Goal: Transaction & Acquisition: Subscribe to service/newsletter

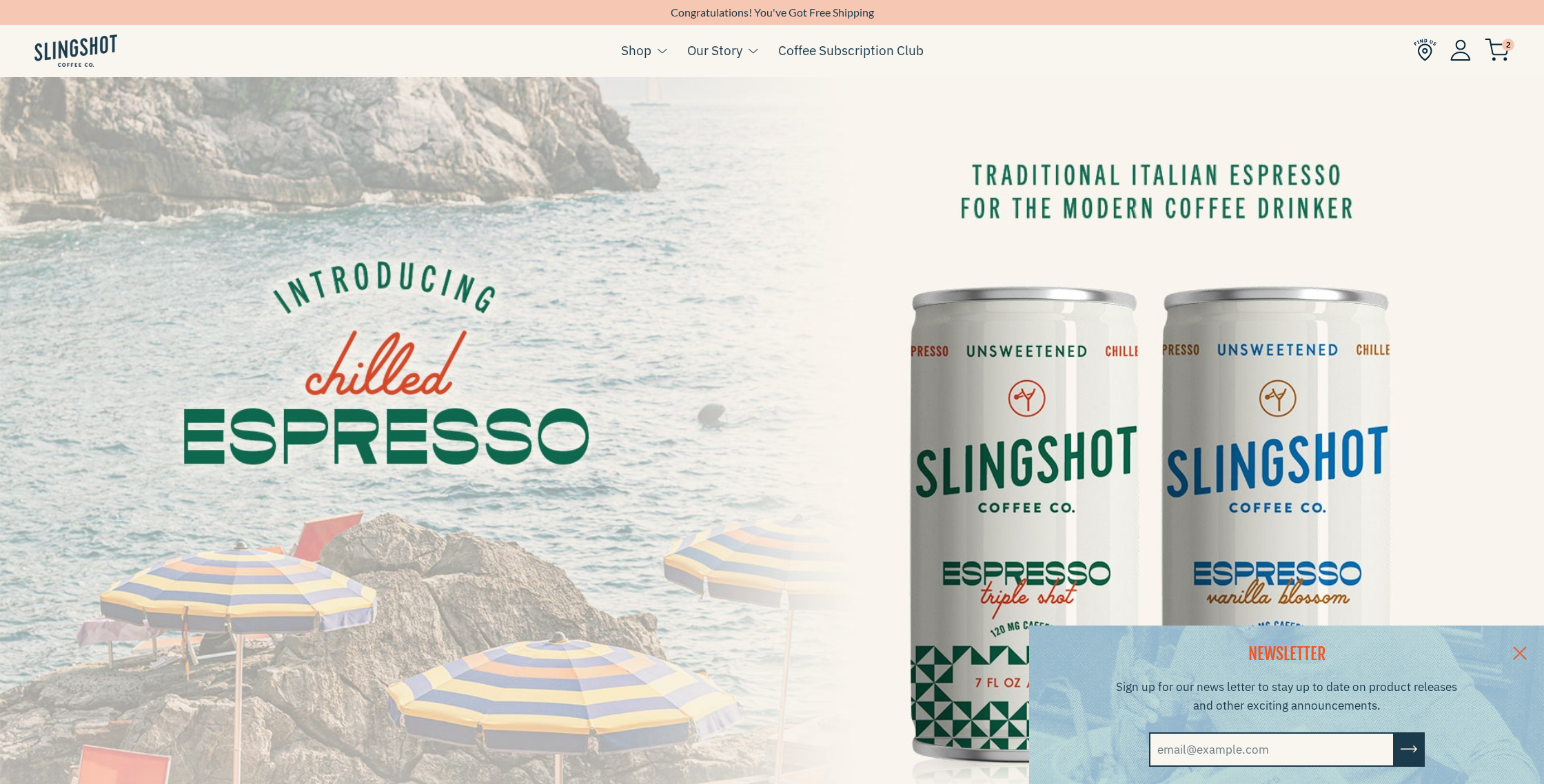
click at [1519, 647] on link at bounding box center [1519, 653] width 48 height 53
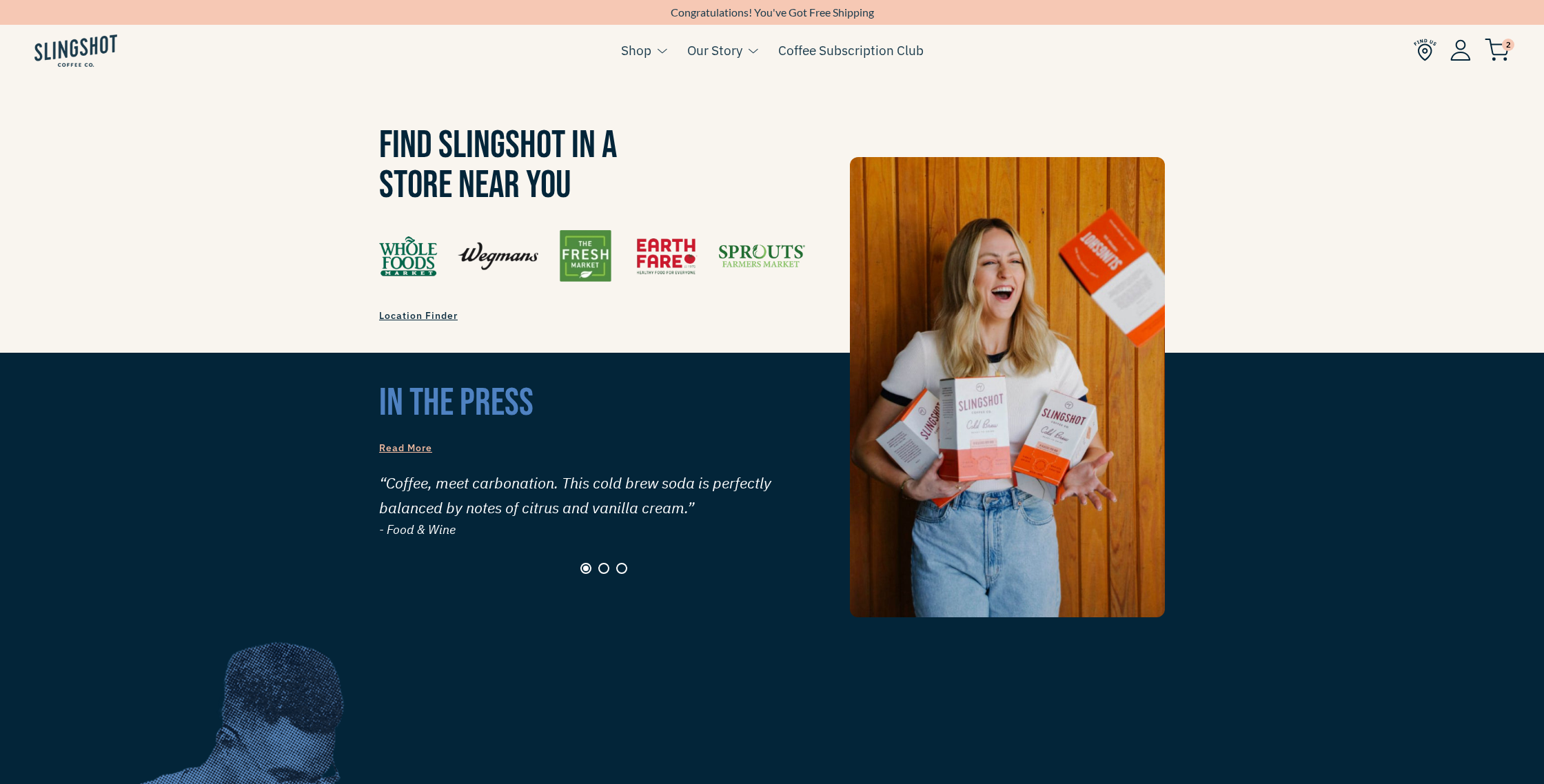
scroll to position [1377, 0]
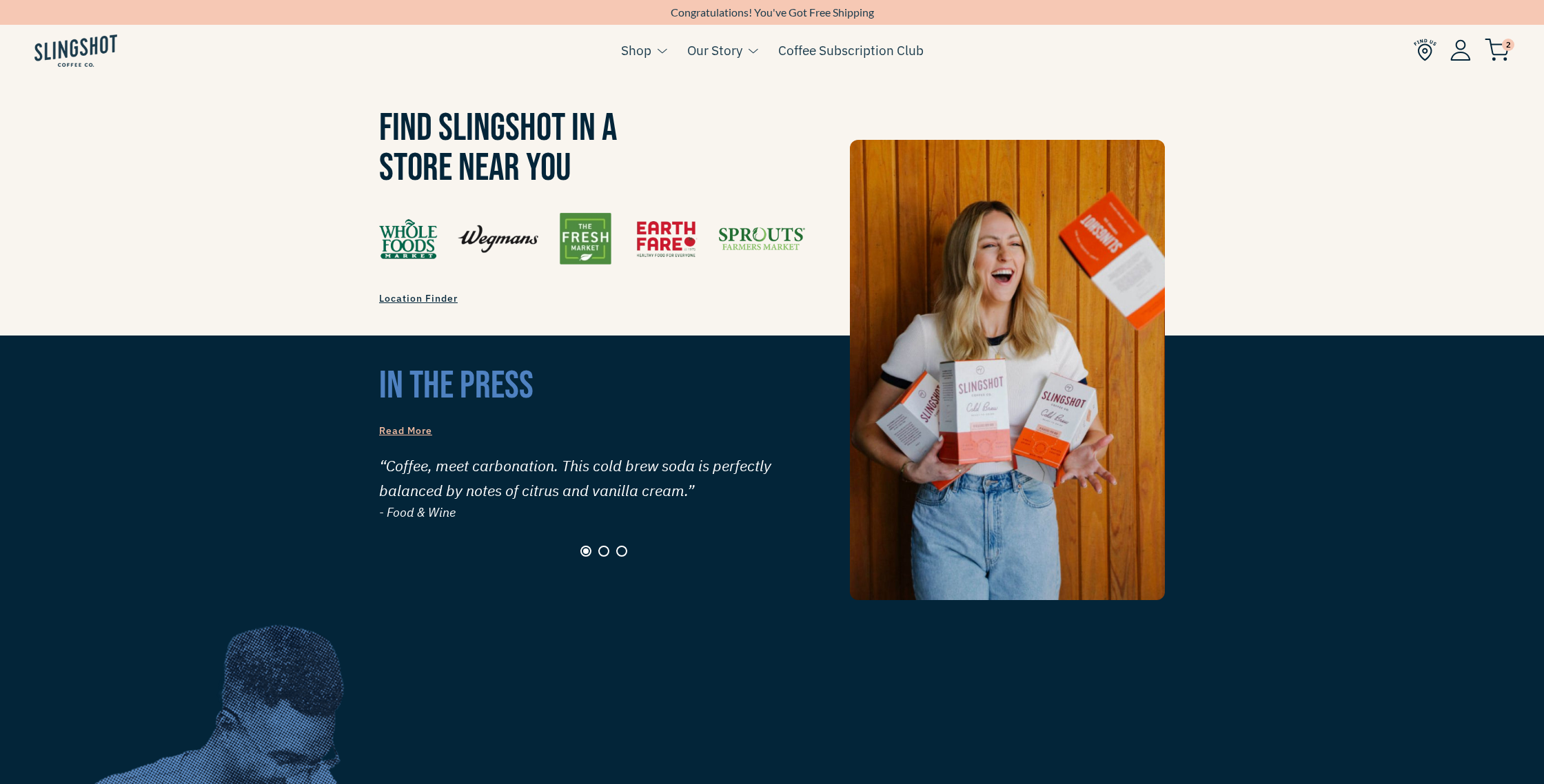
click at [394, 292] on span "Location Finder" at bounding box center [417, 298] width 78 height 12
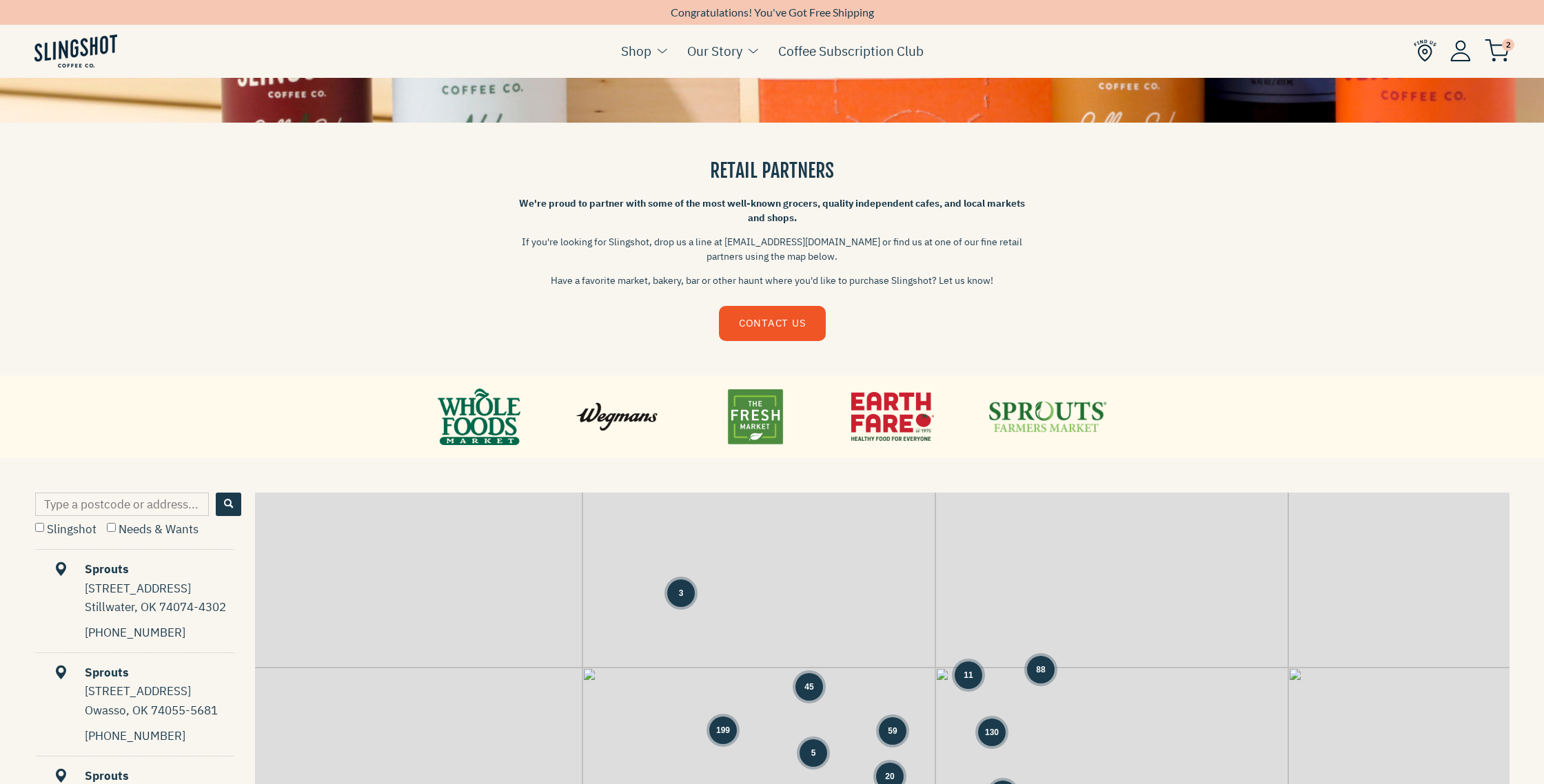
scroll to position [309, 0]
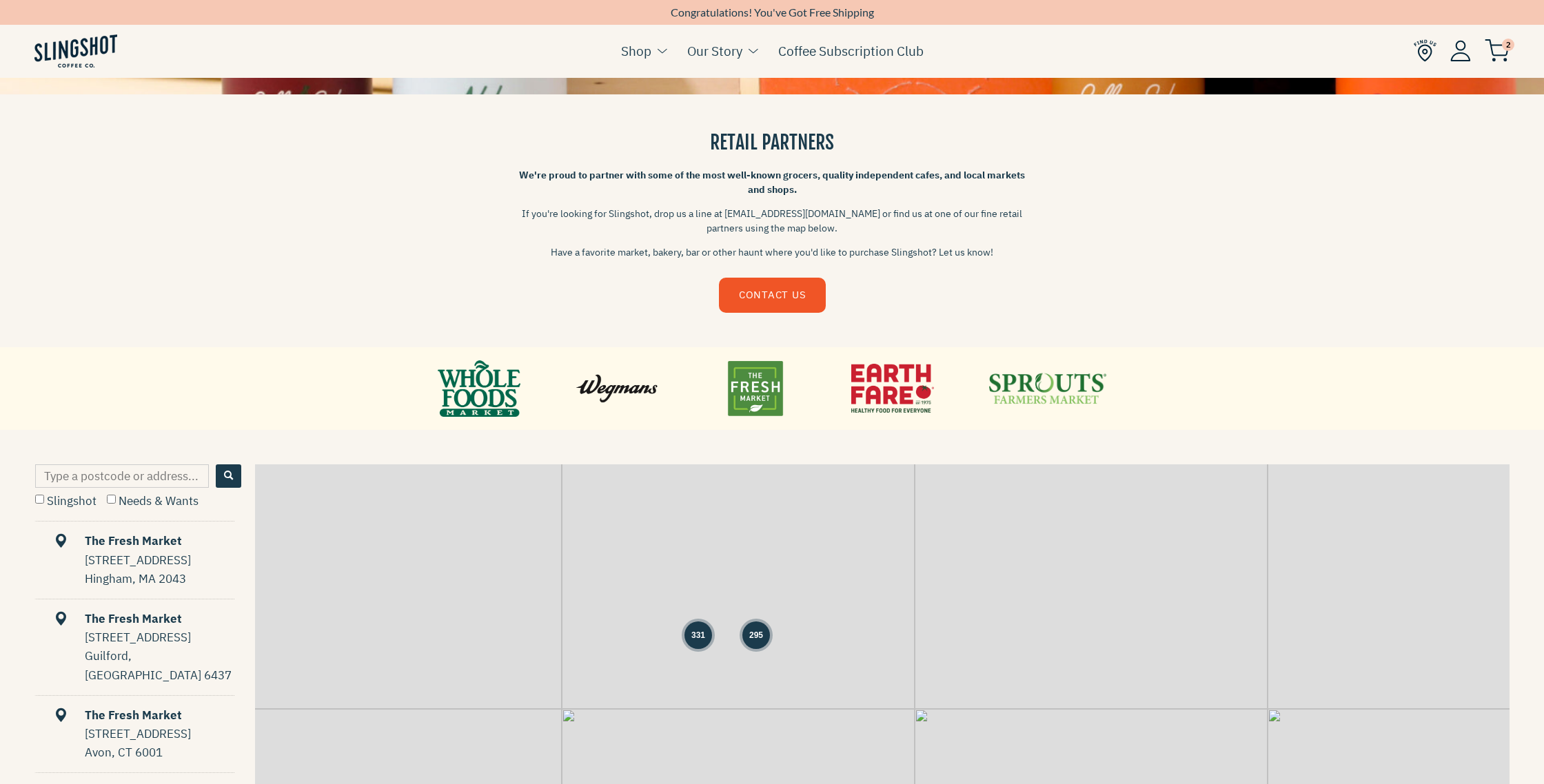
click at [165, 473] on input "Type a postcode or address..." at bounding box center [122, 476] width 173 height 23
type input "92651"
click at [228, 477] on span "Search" at bounding box center [228, 476] width 9 height 9
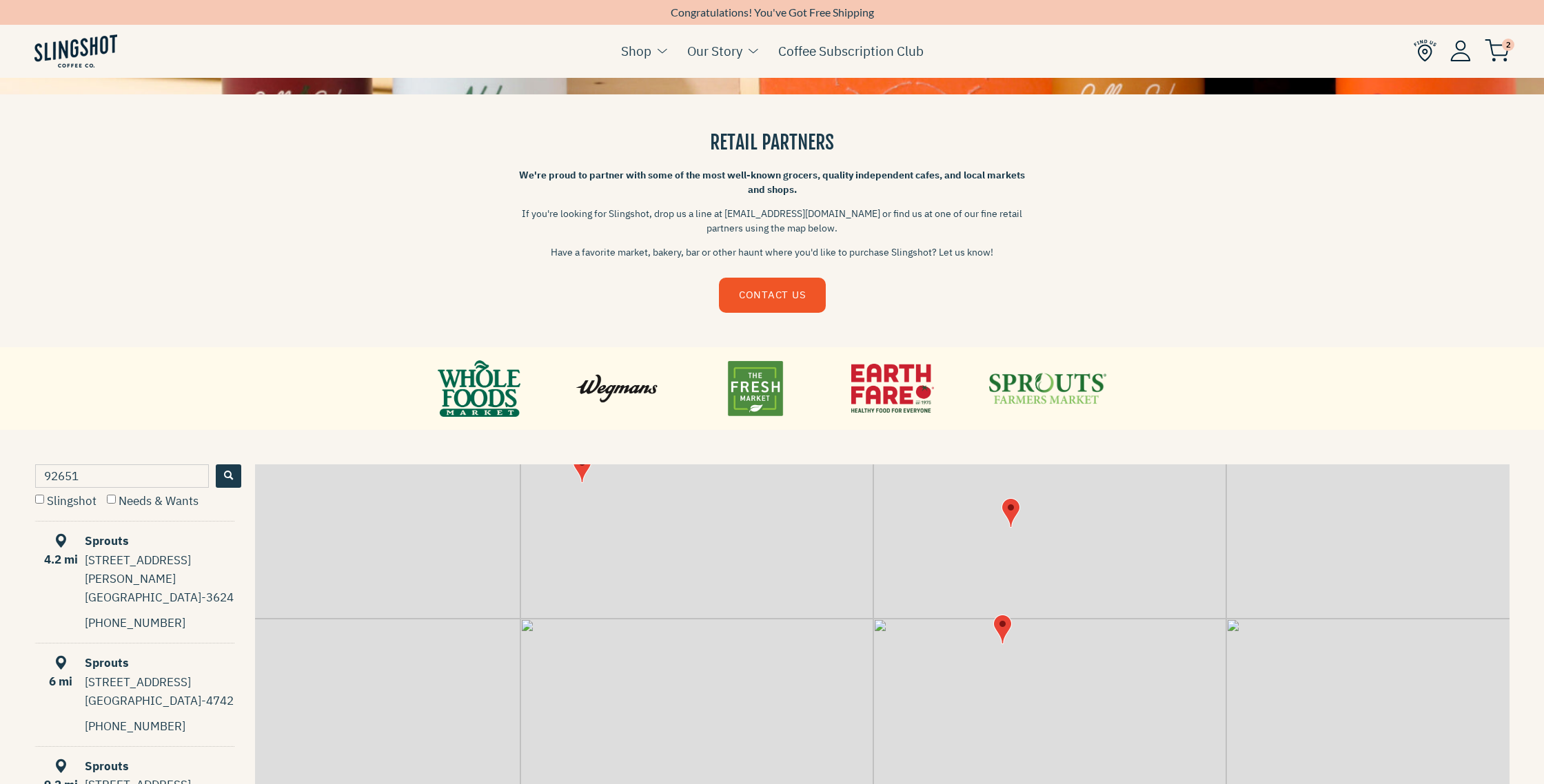
click at [39, 499] on input "Slingshot" at bounding box center [40, 499] width 9 height 9
checkbox input "true"
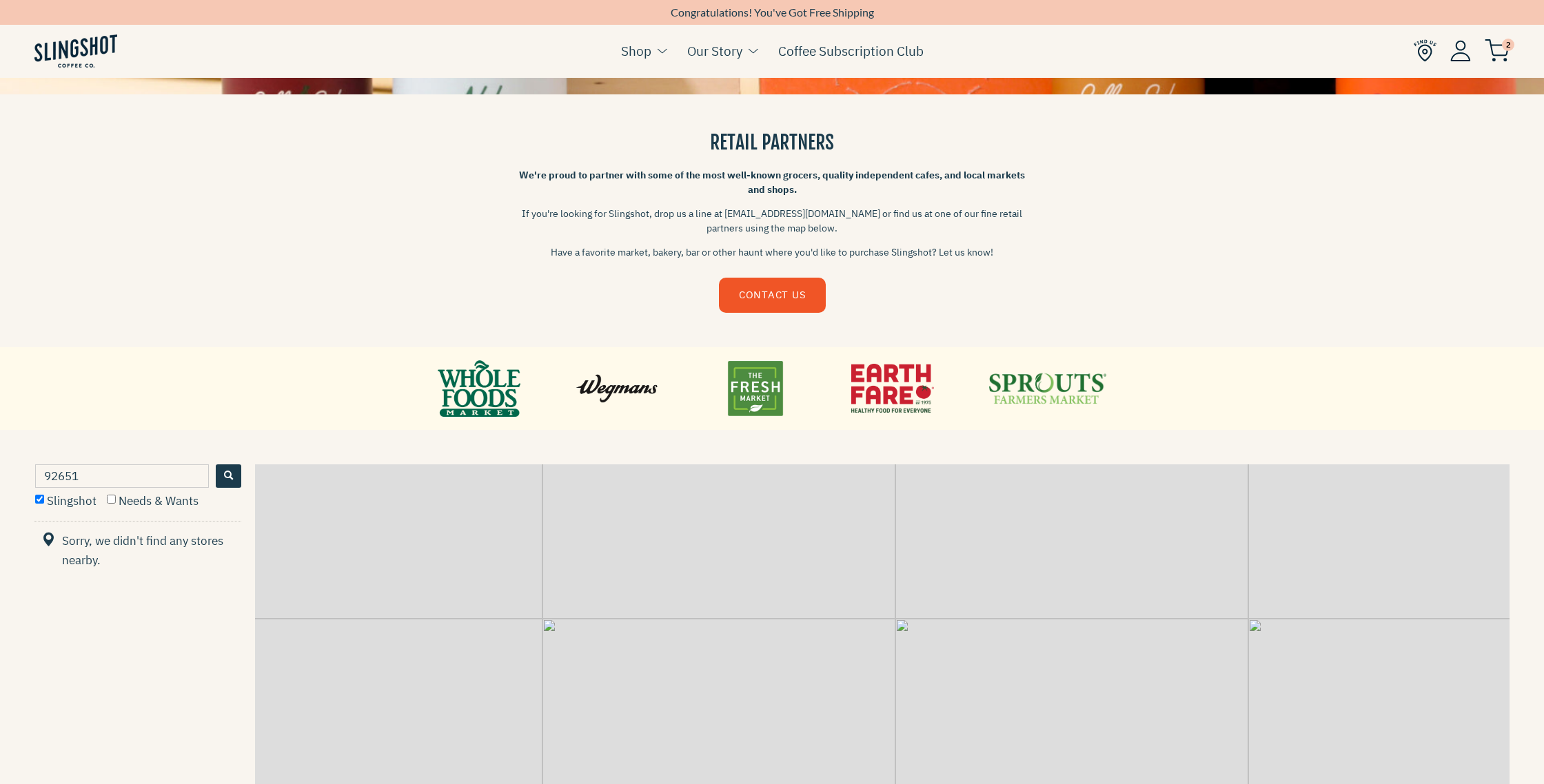
click at [123, 473] on input "92651" at bounding box center [122, 476] width 173 height 23
type input "92782"
click at [222, 476] on button "Search" at bounding box center [228, 476] width 26 height 23
click at [38, 500] on input "Slingshot" at bounding box center [40, 499] width 9 height 9
checkbox input "false"
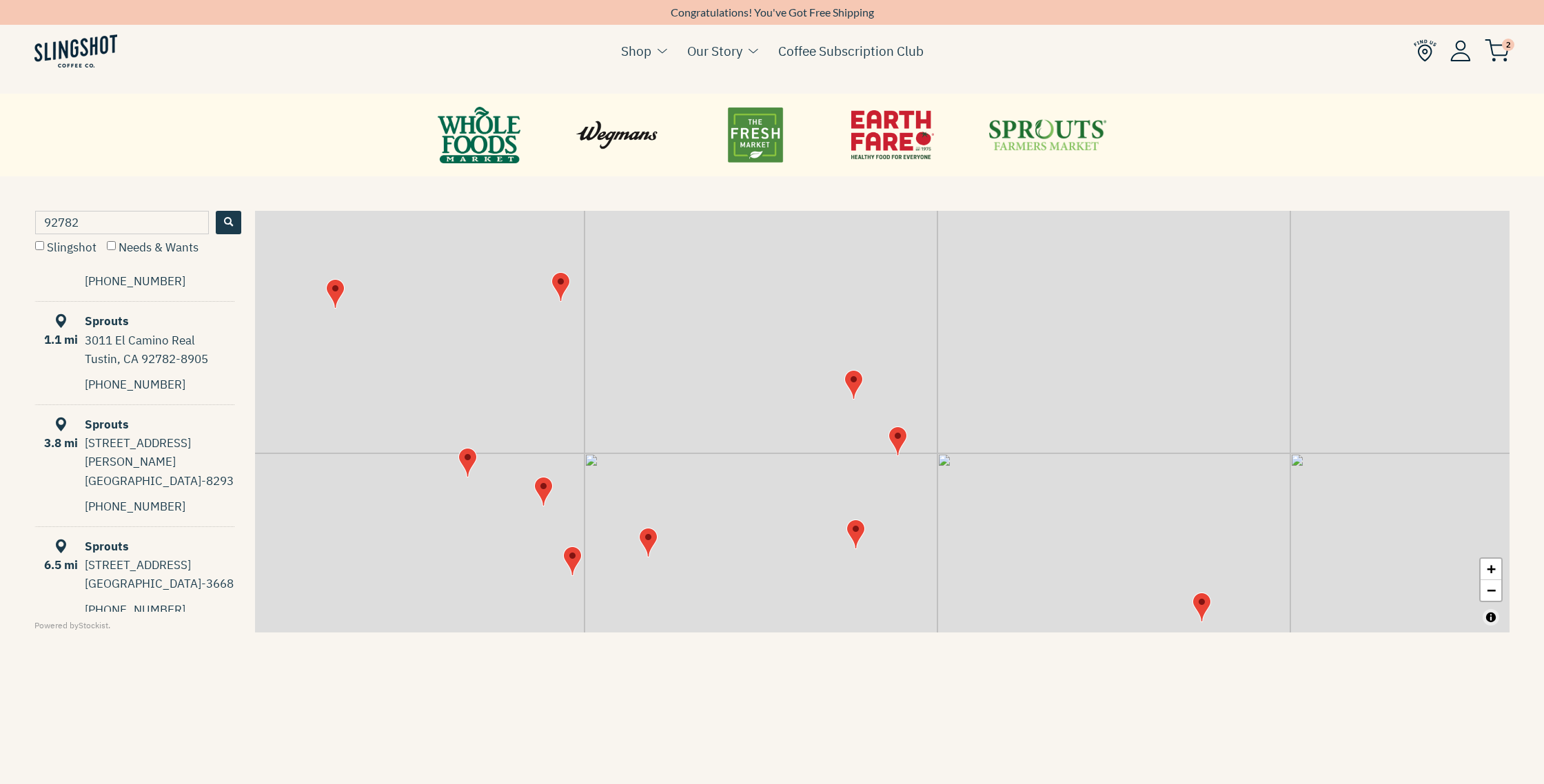
scroll to position [0, 0]
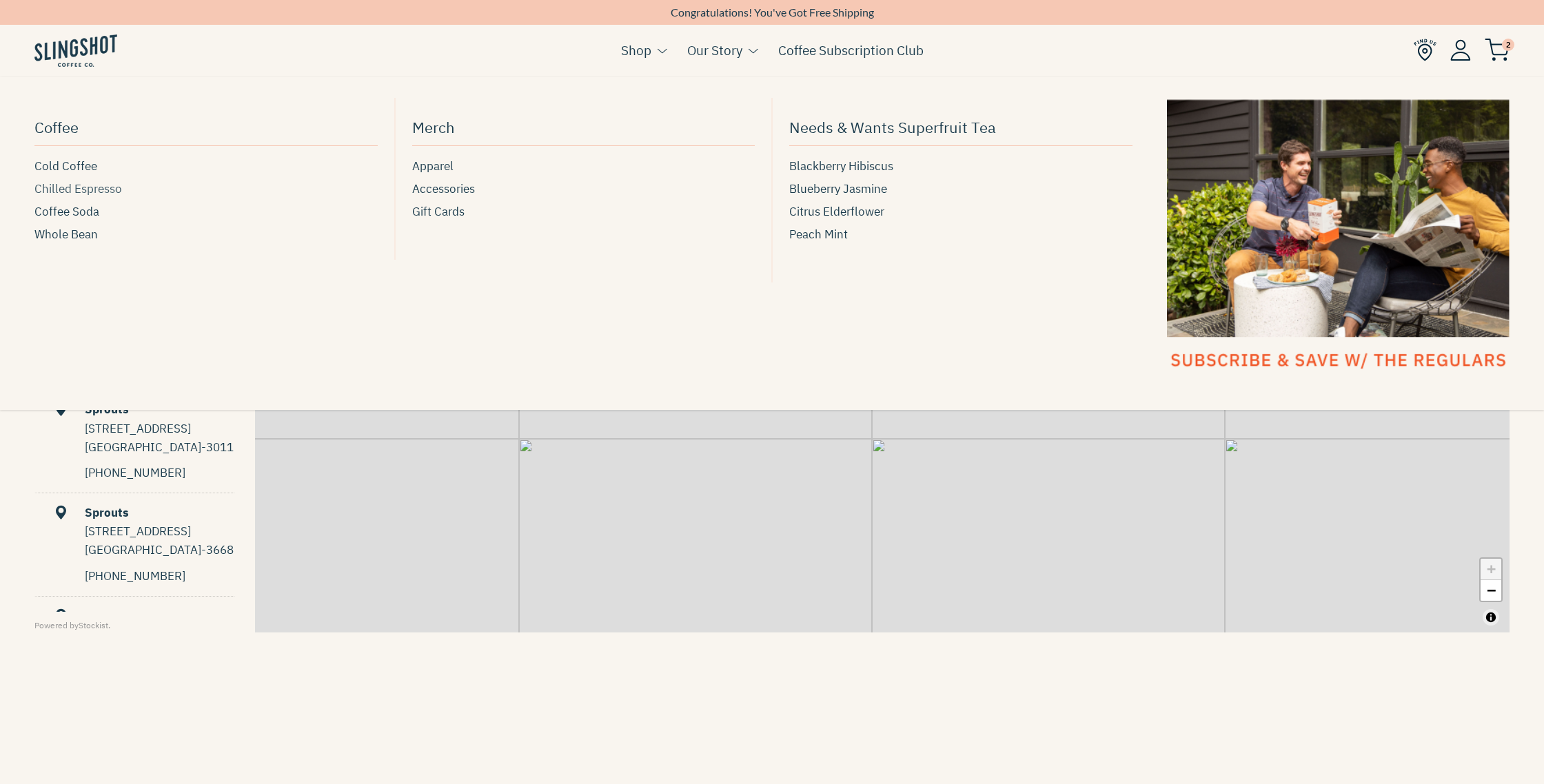
click at [93, 190] on span "Chilled Espresso" at bounding box center [78, 189] width 88 height 19
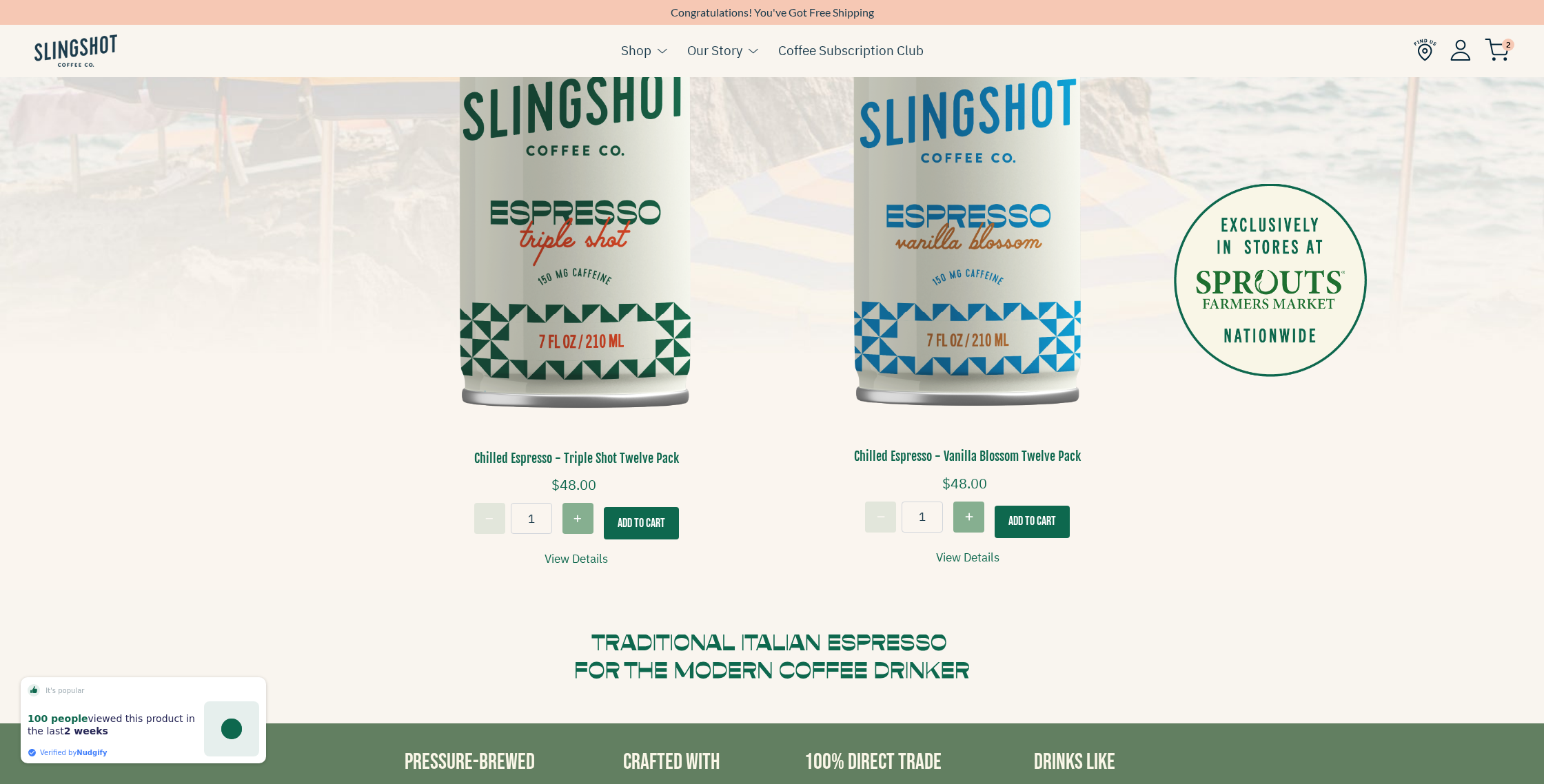
scroll to position [462, 0]
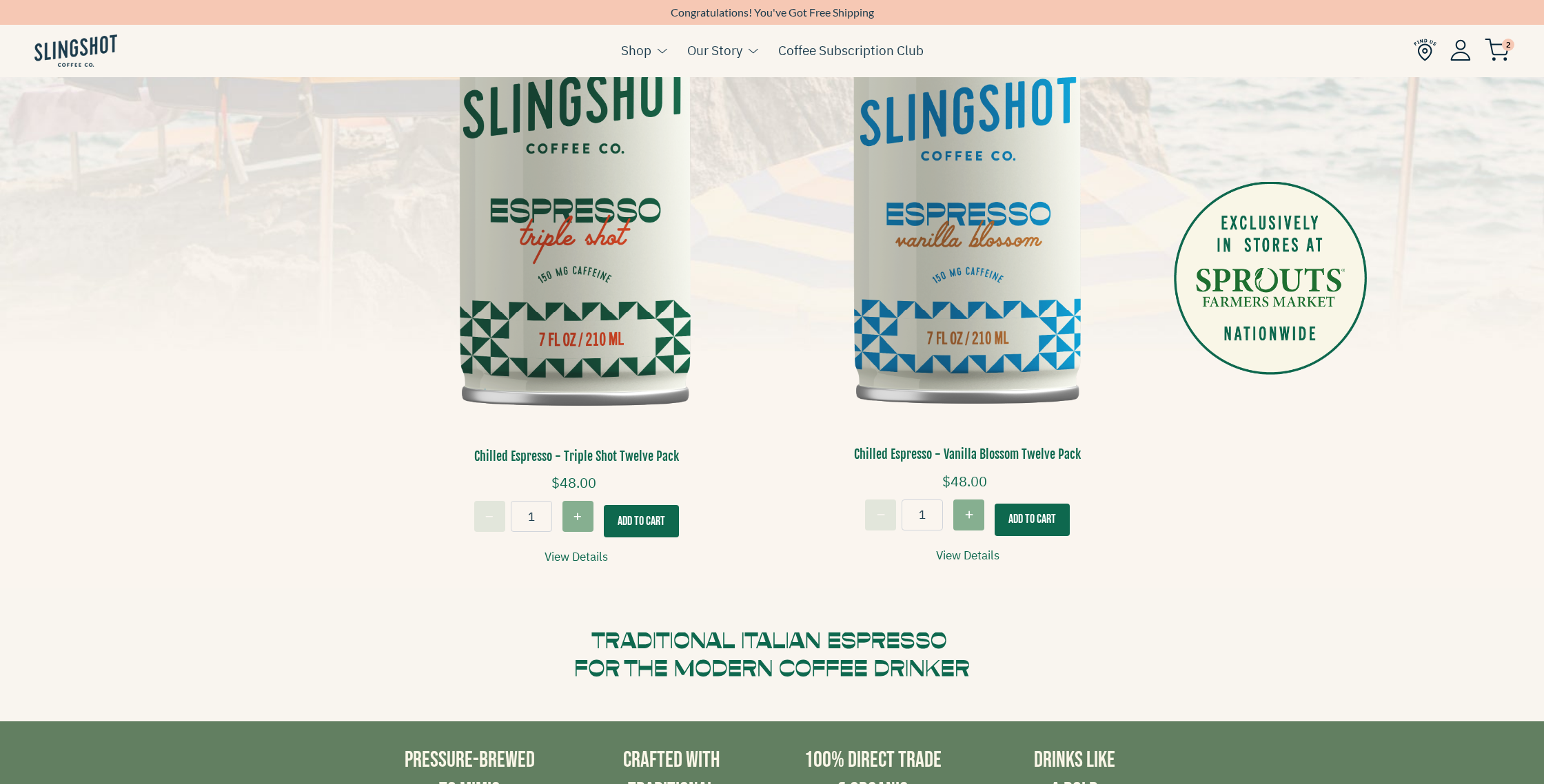
click at [984, 551] on link "View Details" at bounding box center [968, 556] width 64 height 19
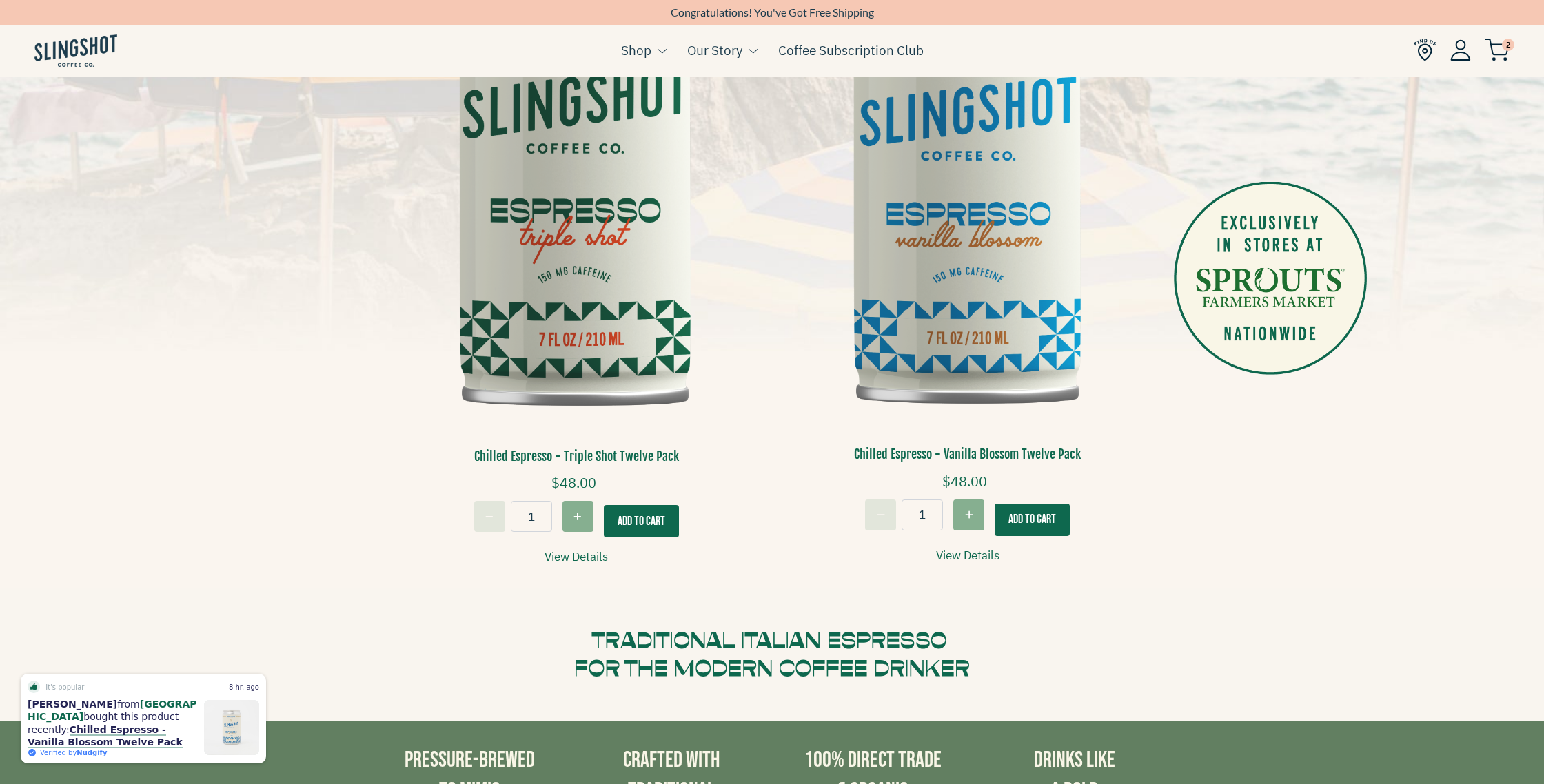
click at [1002, 317] on img at bounding box center [968, 172] width 371 height 555
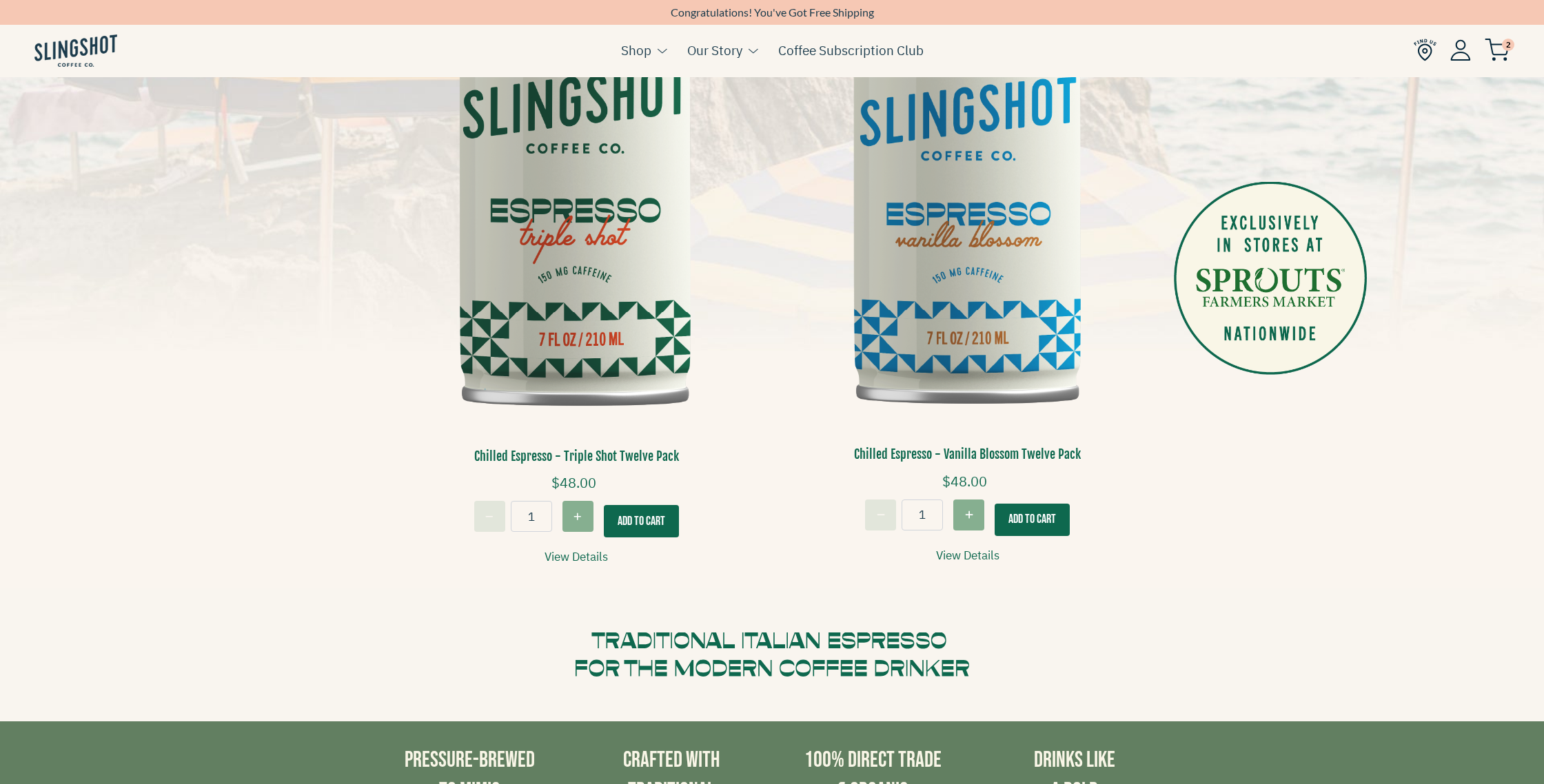
click at [964, 556] on link "View Details" at bounding box center [968, 556] width 64 height 19
click at [592, 554] on link "View Details" at bounding box center [576, 557] width 64 height 19
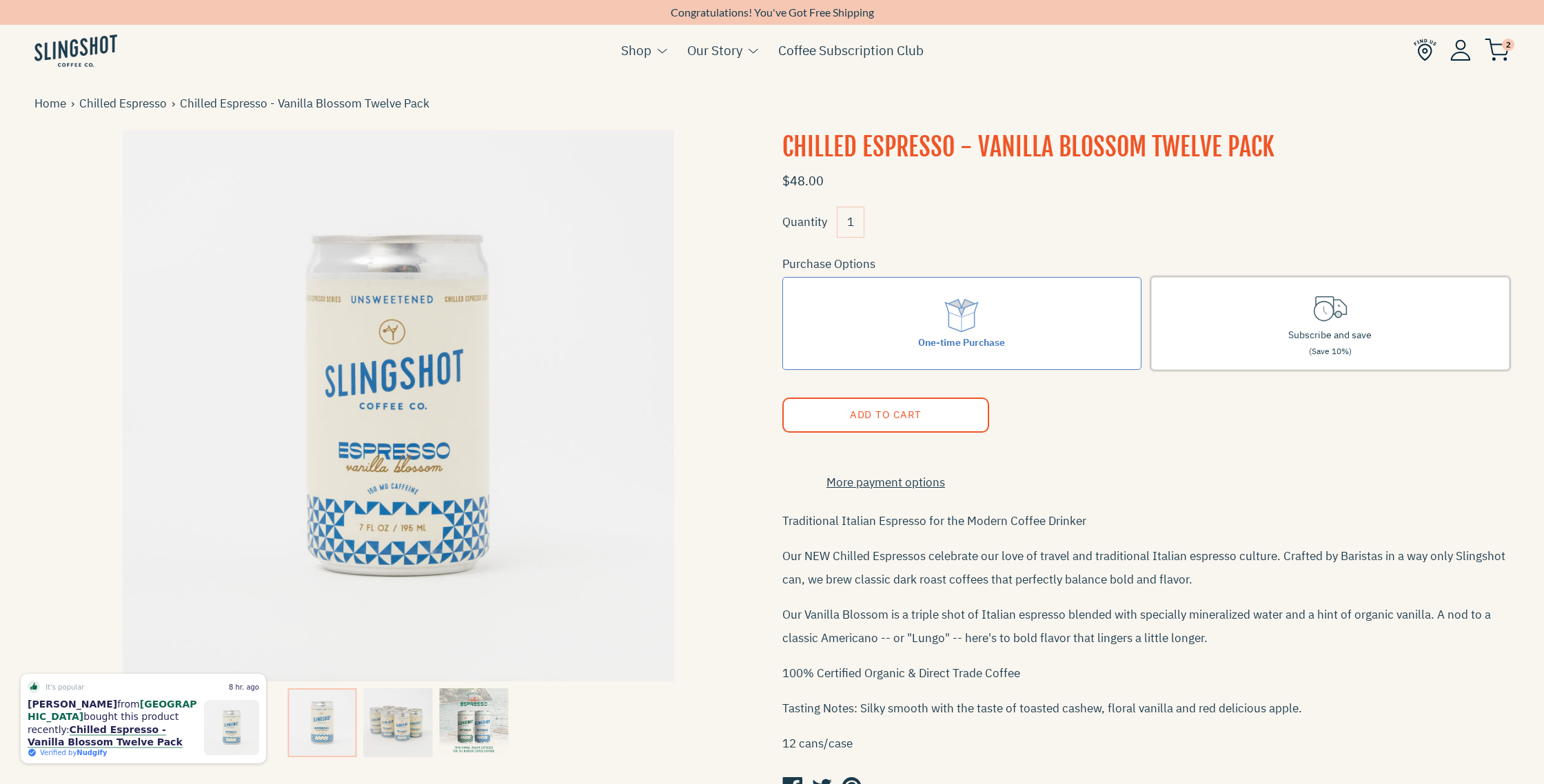
click at [1344, 330] on span "Subscribe and save" at bounding box center [1329, 335] width 83 height 12
click at [0, 0] on input "Subscribe and save (Save 10%)" at bounding box center [0, 0] width 0 height 0
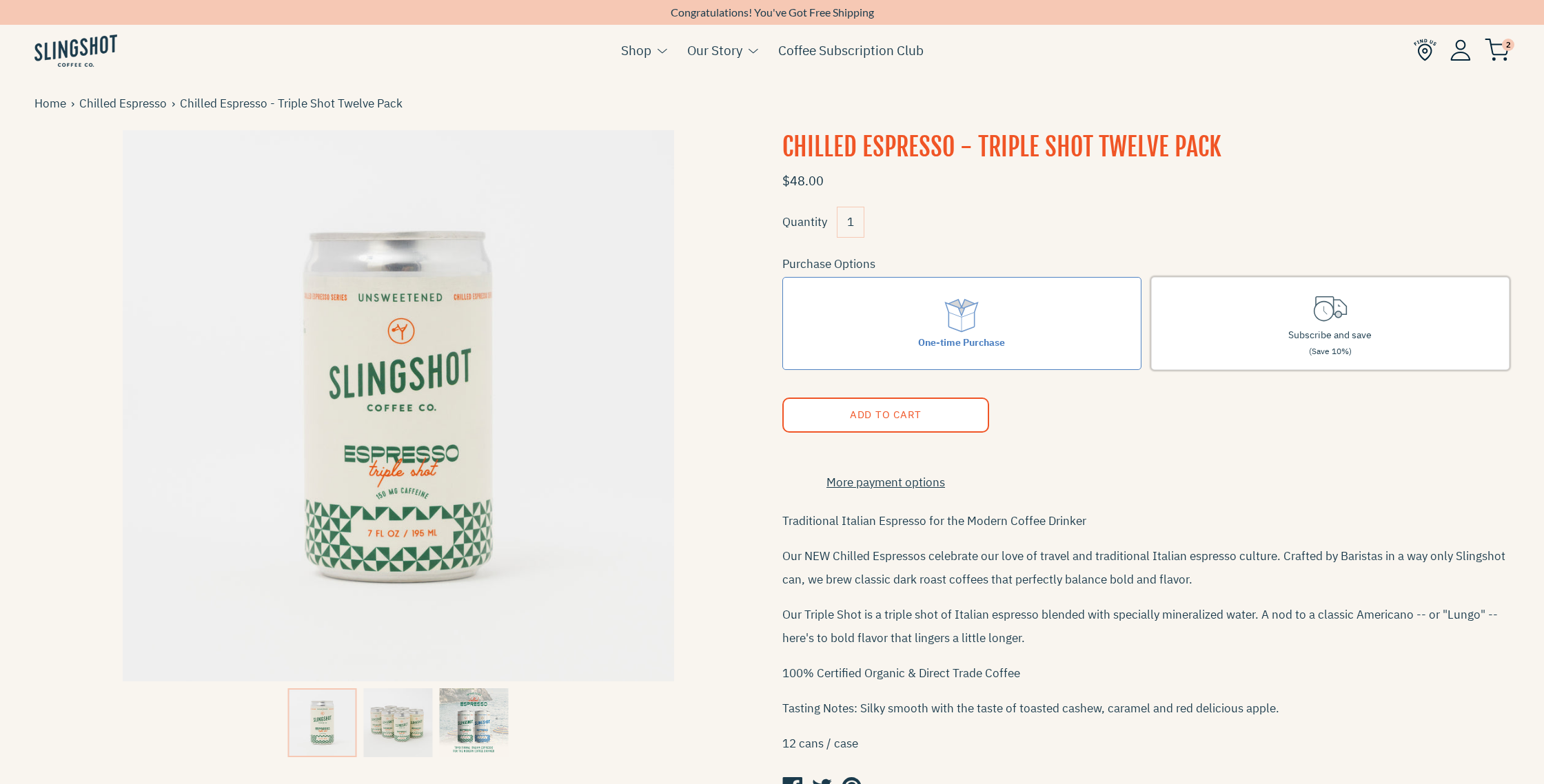
click at [1324, 323] on icon at bounding box center [1329, 307] width 39 height 39
click at [0, 0] on input "Subscribe and save (Save 10%)" at bounding box center [0, 0] width 0 height 0
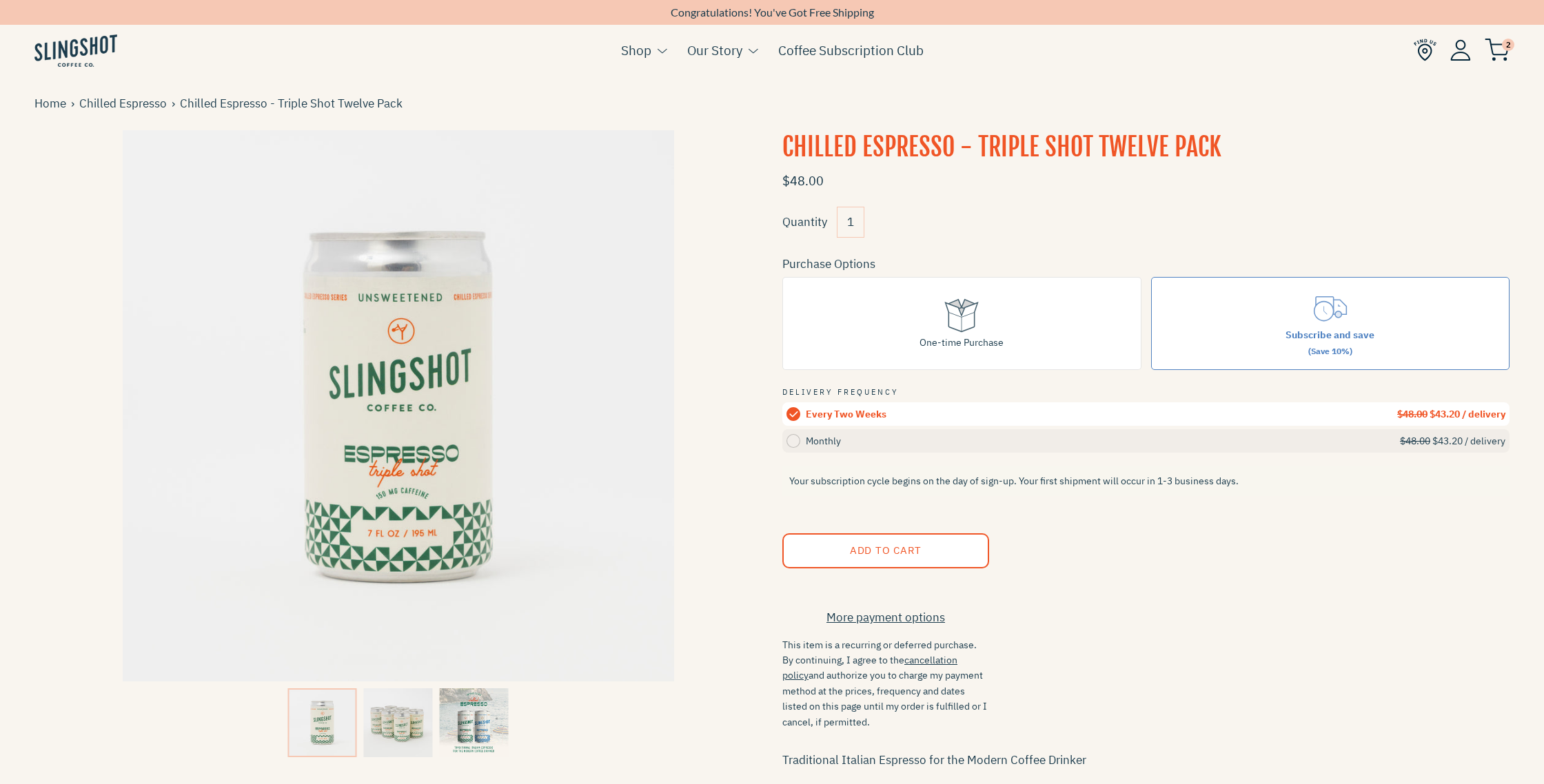
click at [793, 438] on circle at bounding box center [793, 441] width 14 height 14
click at [0, 0] on input "Monthly $48.00 $43.20 / delivery" at bounding box center [0, 0] width 0 height 0
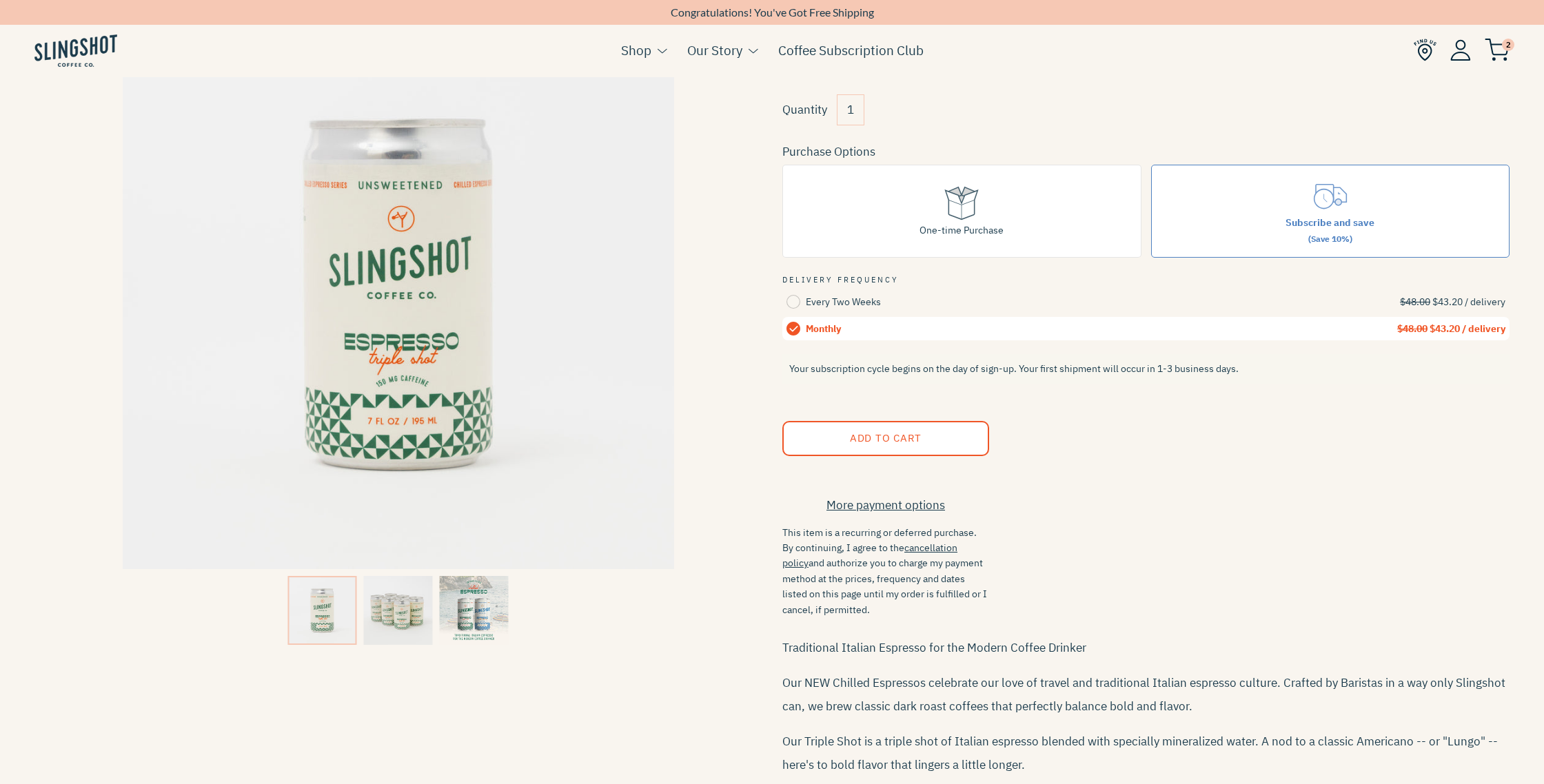
scroll to position [90, 0]
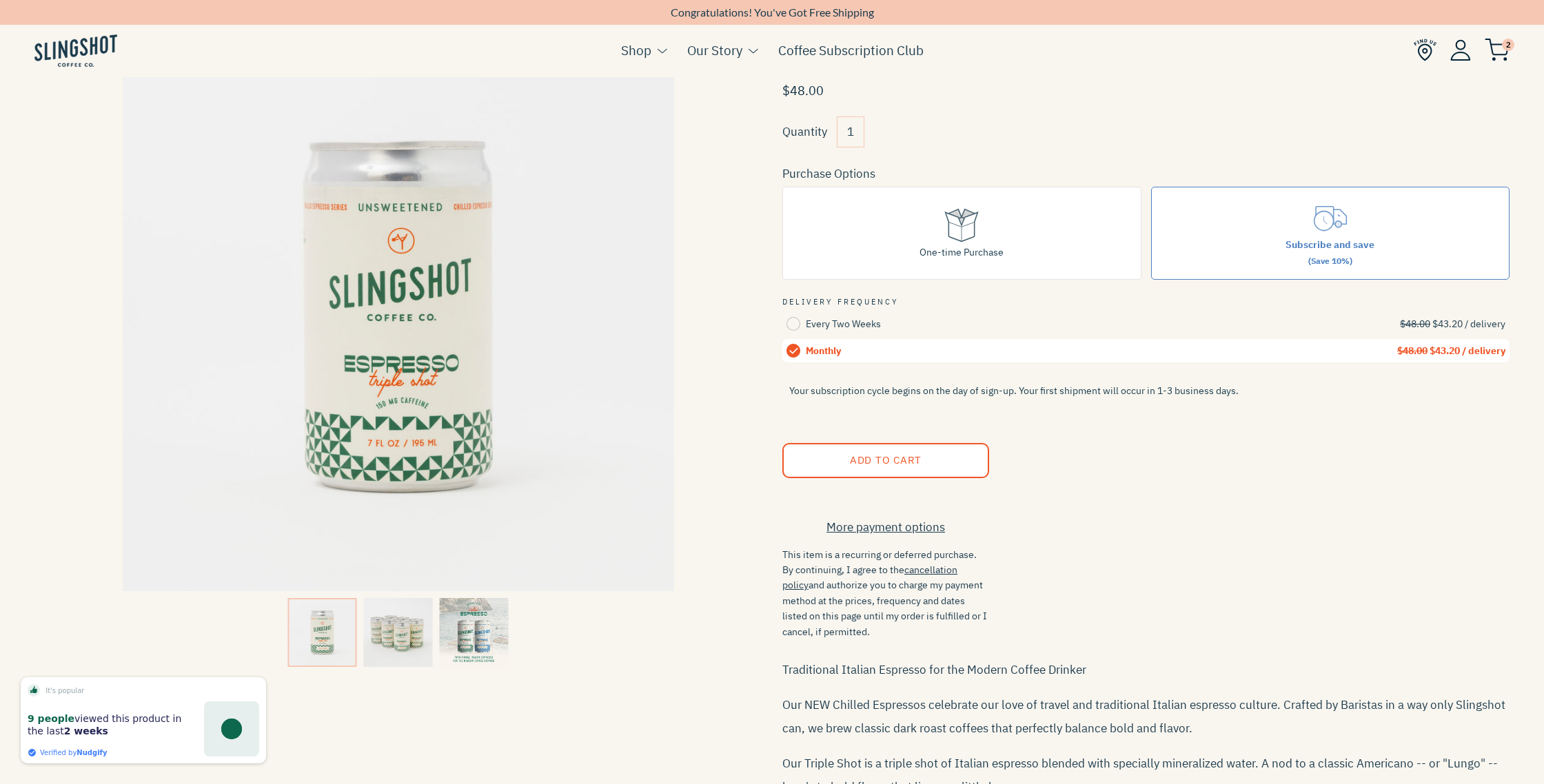
click at [863, 455] on span "Add to Cart" at bounding box center [884, 459] width 71 height 13
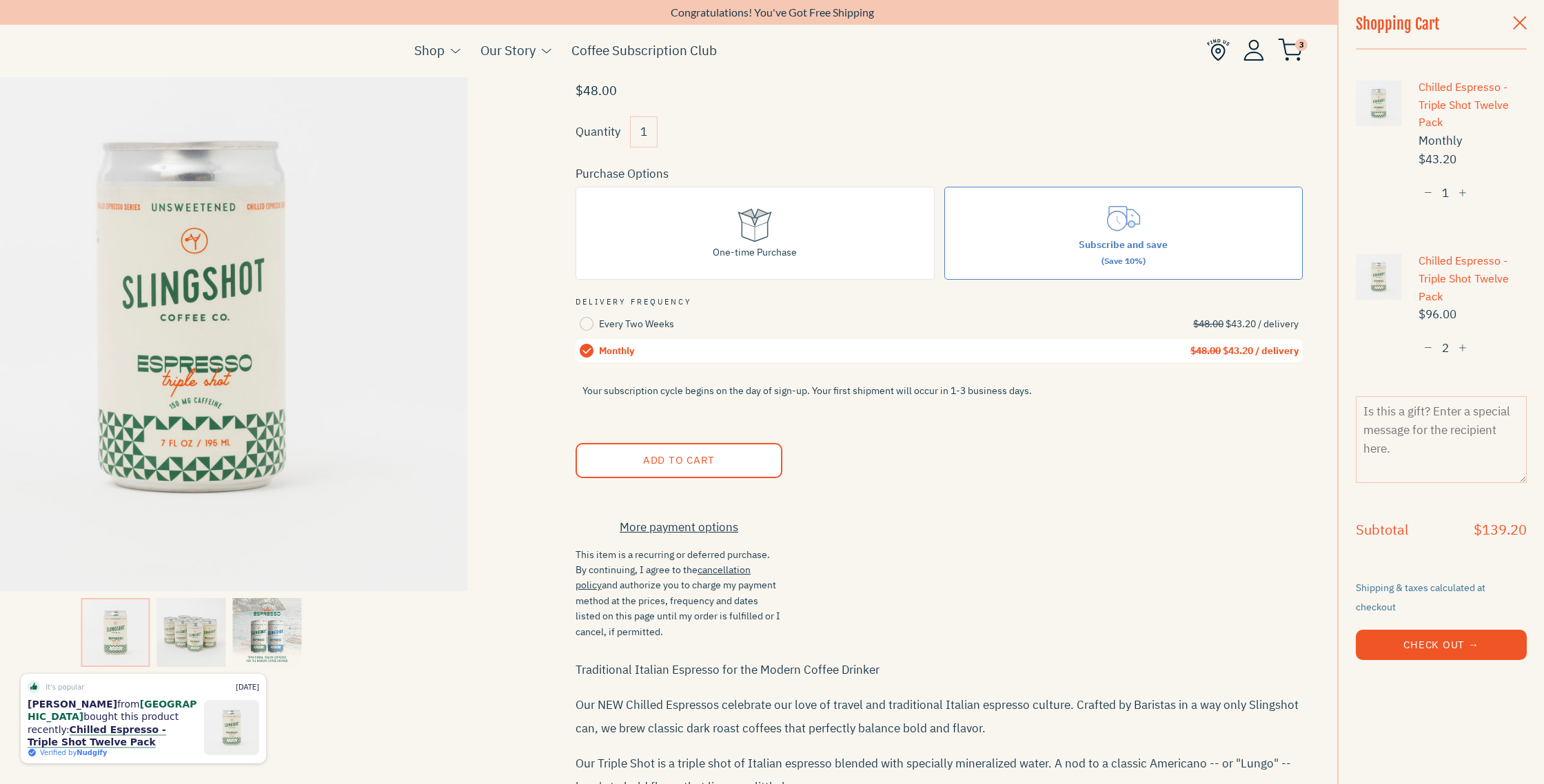
click at [1430, 347] on span "button" at bounding box center [1428, 348] width 9 height 9
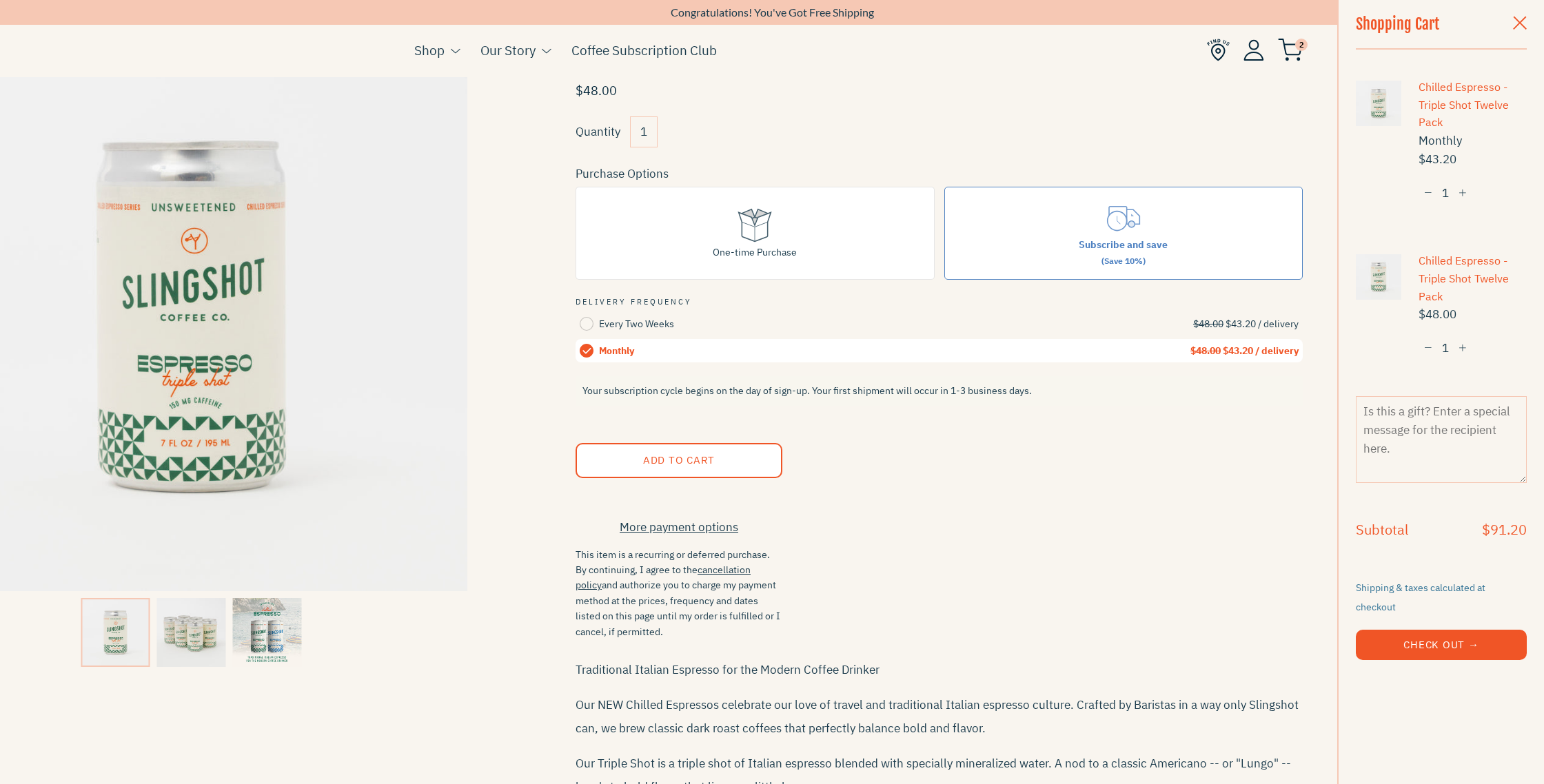
click at [1430, 347] on span "button" at bounding box center [1428, 348] width 9 height 9
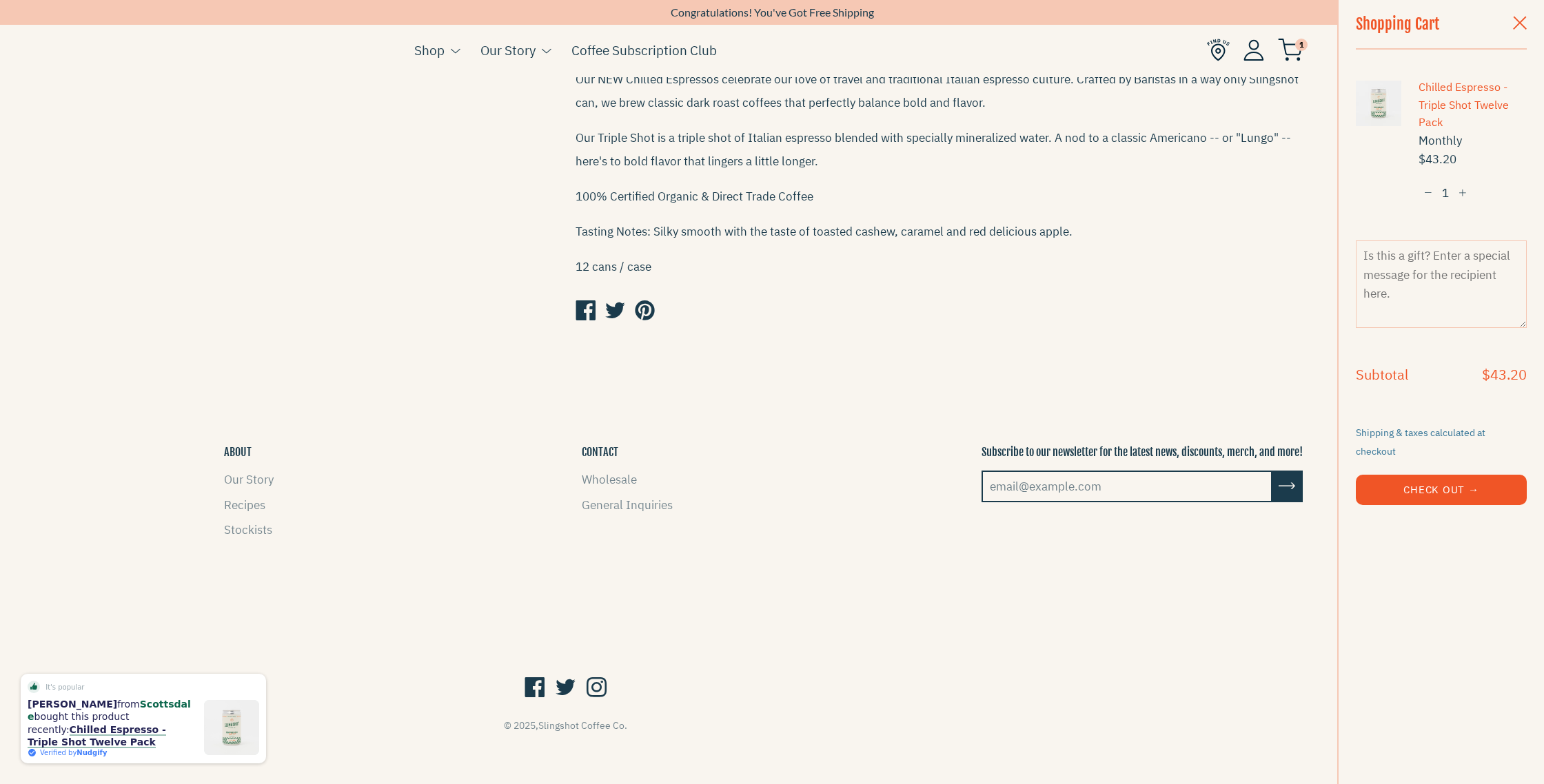
scroll to position [719, 0]
click at [1065, 483] on input "email@example.com" at bounding box center [1127, 483] width 291 height 32
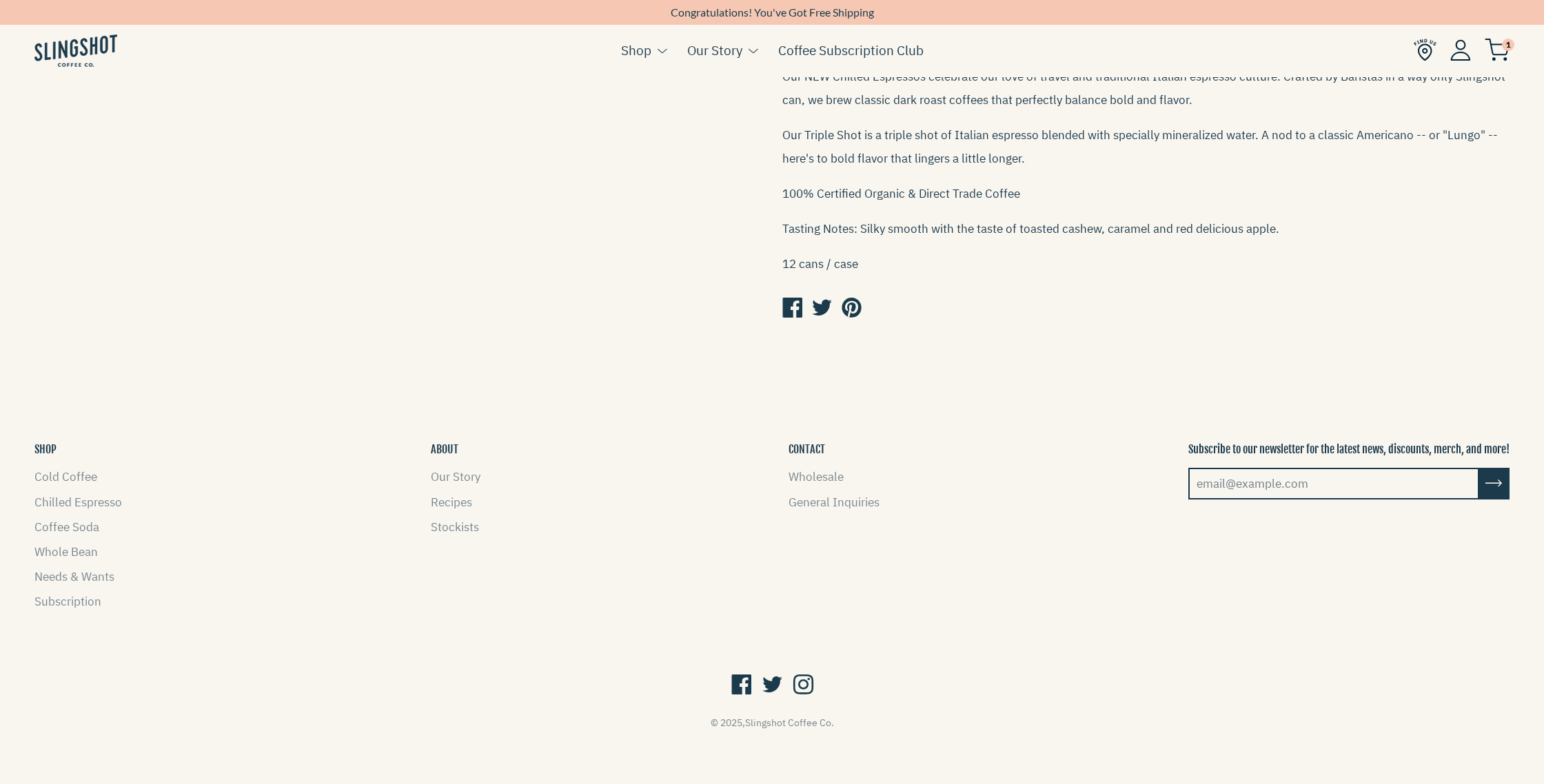
click at [1216, 487] on input "email@example.com" at bounding box center [1333, 483] width 291 height 32
type input "carney201111@hotmail.com"
click at [1498, 485] on icon "submit" at bounding box center [1492, 485] width 16 height 19
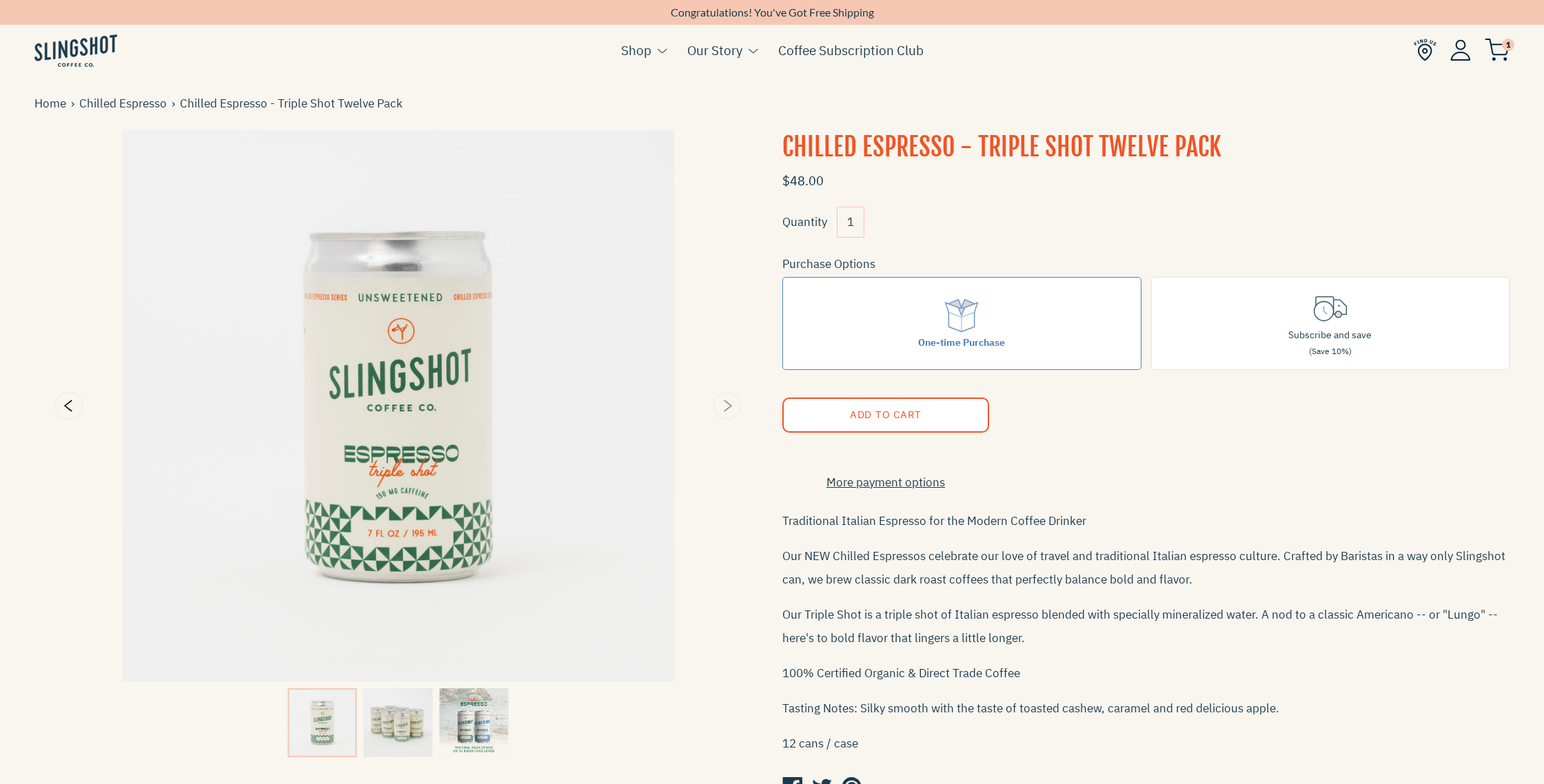
click at [727, 404] on icon "Next" at bounding box center [726, 405] width 16 height 16
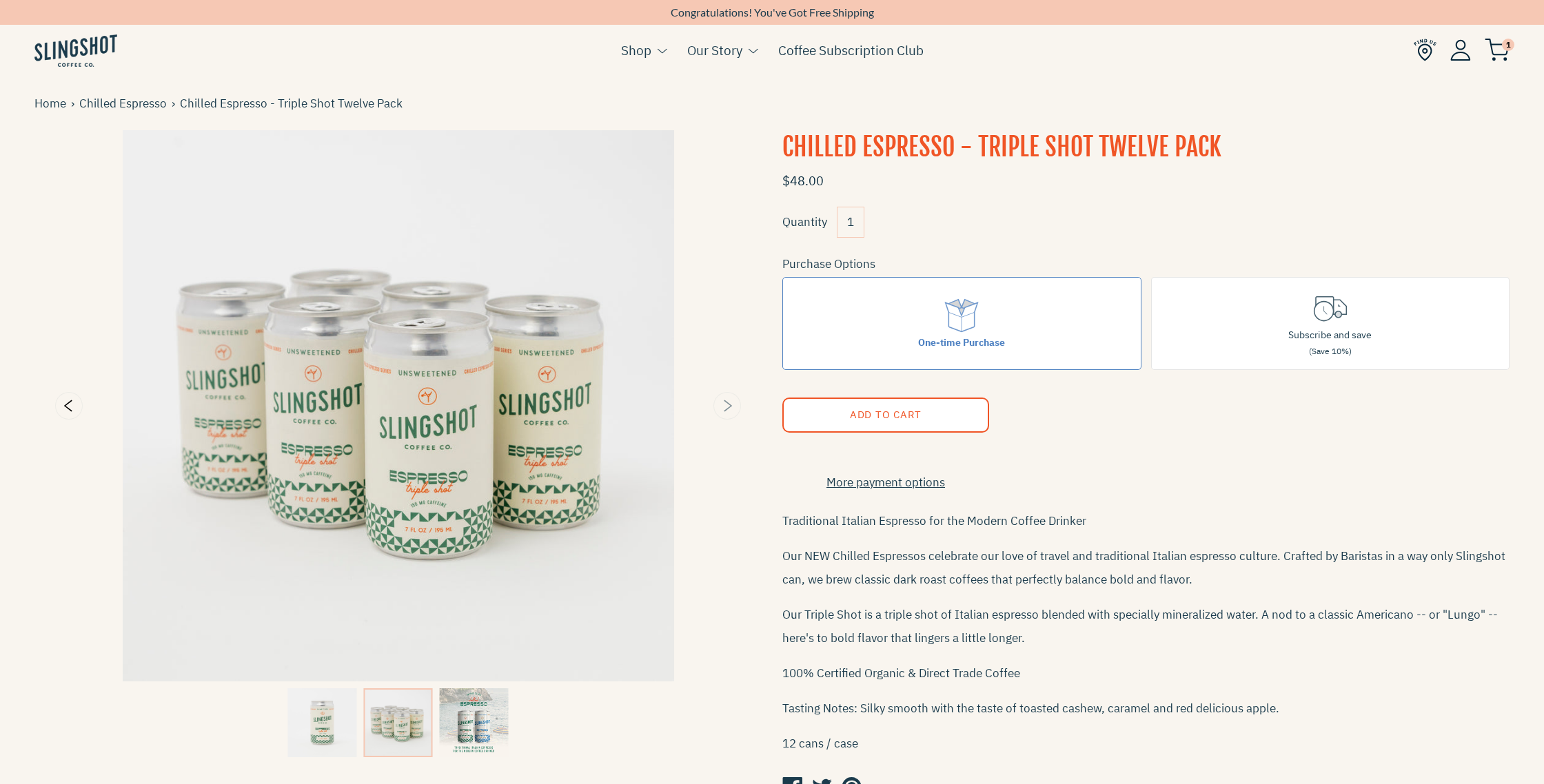
click at [727, 404] on icon "Next" at bounding box center [726, 405] width 16 height 16
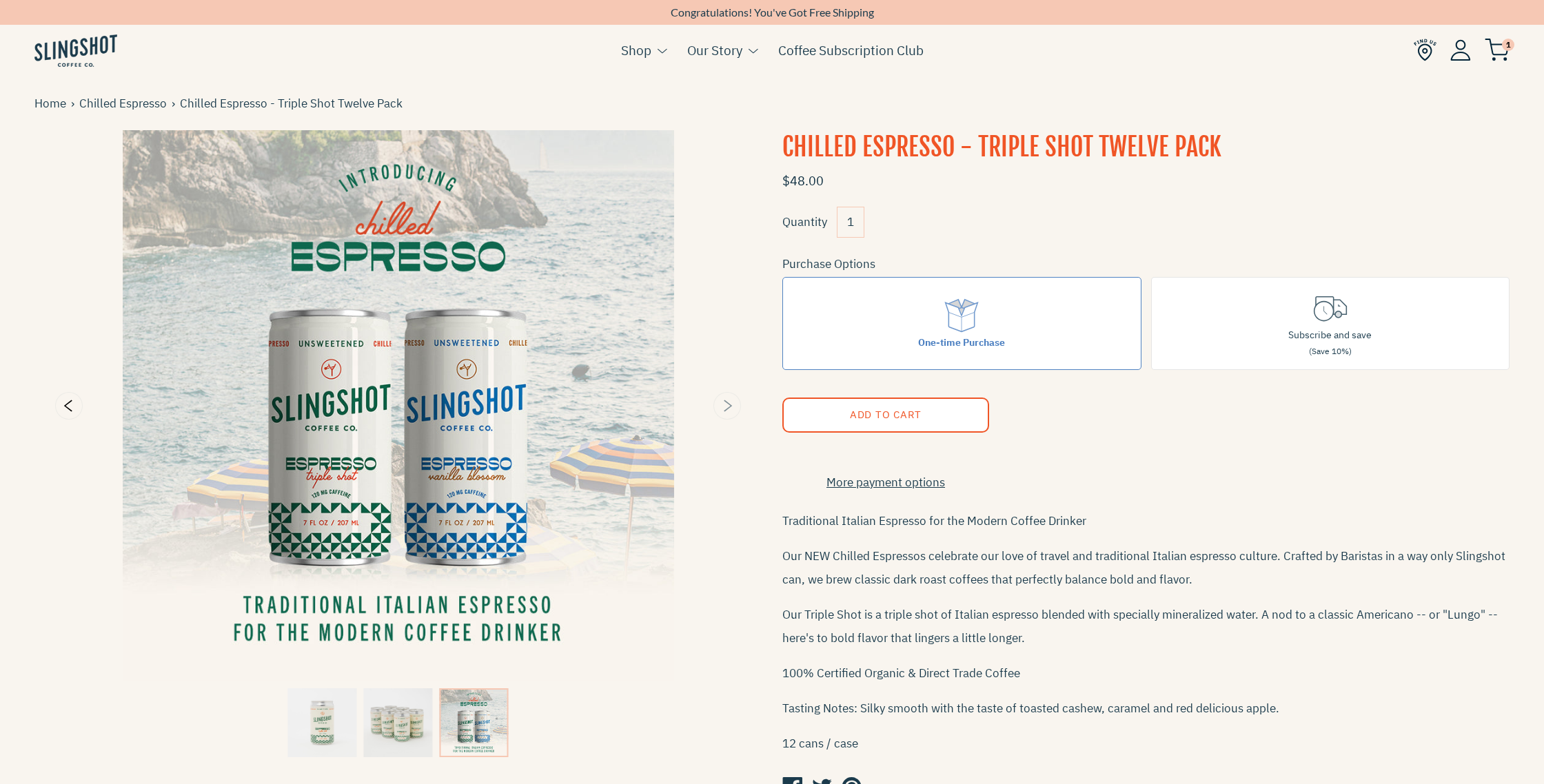
click at [728, 406] on icon "Next" at bounding box center [726, 405] width 16 height 16
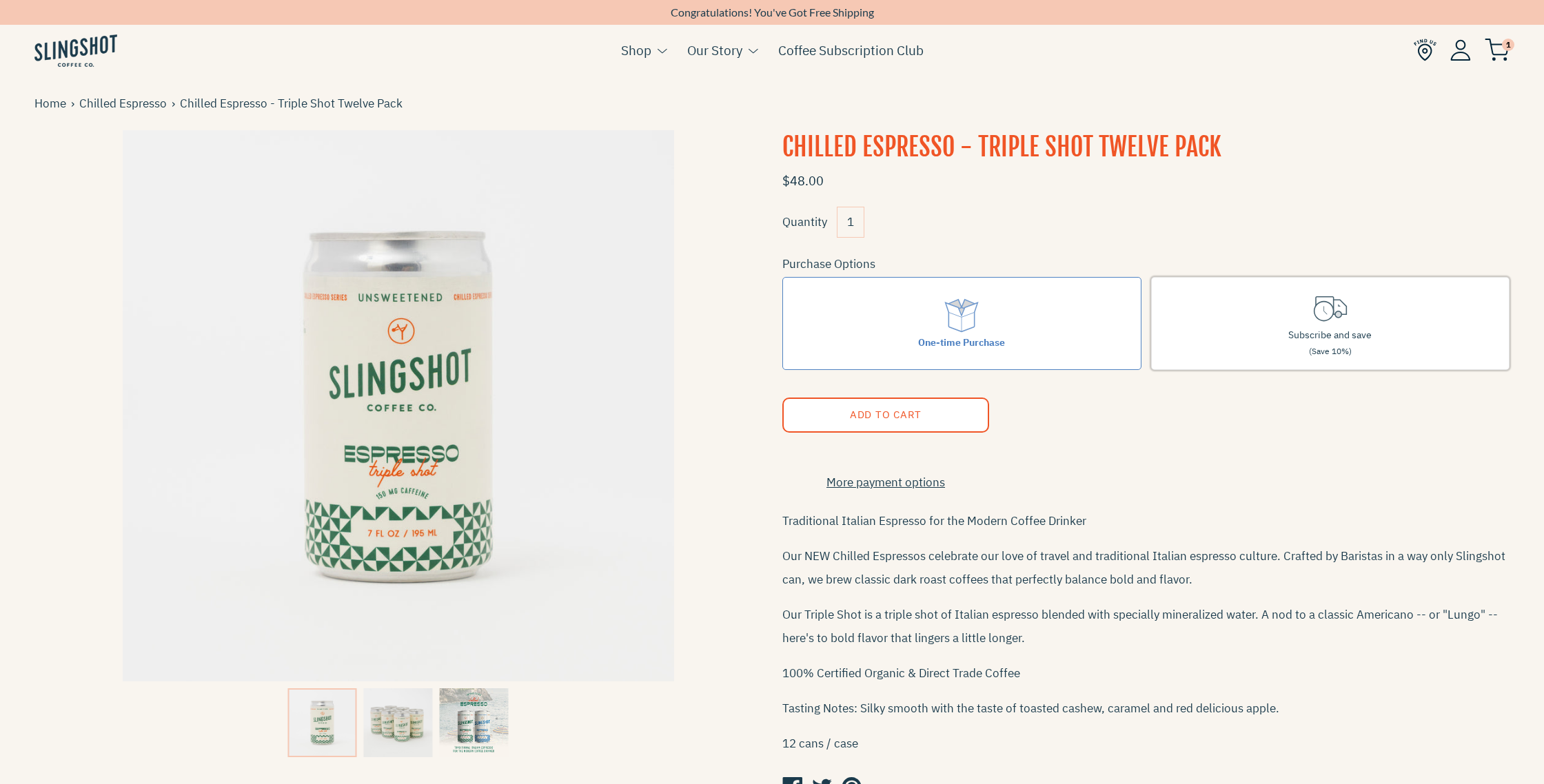
click at [1283, 321] on label "Subscribe and save (Save 10%)" at bounding box center [1330, 324] width 359 height 93
click at [0, 0] on input "Subscribe and save (Save 10%)" at bounding box center [0, 0] width 0 height 0
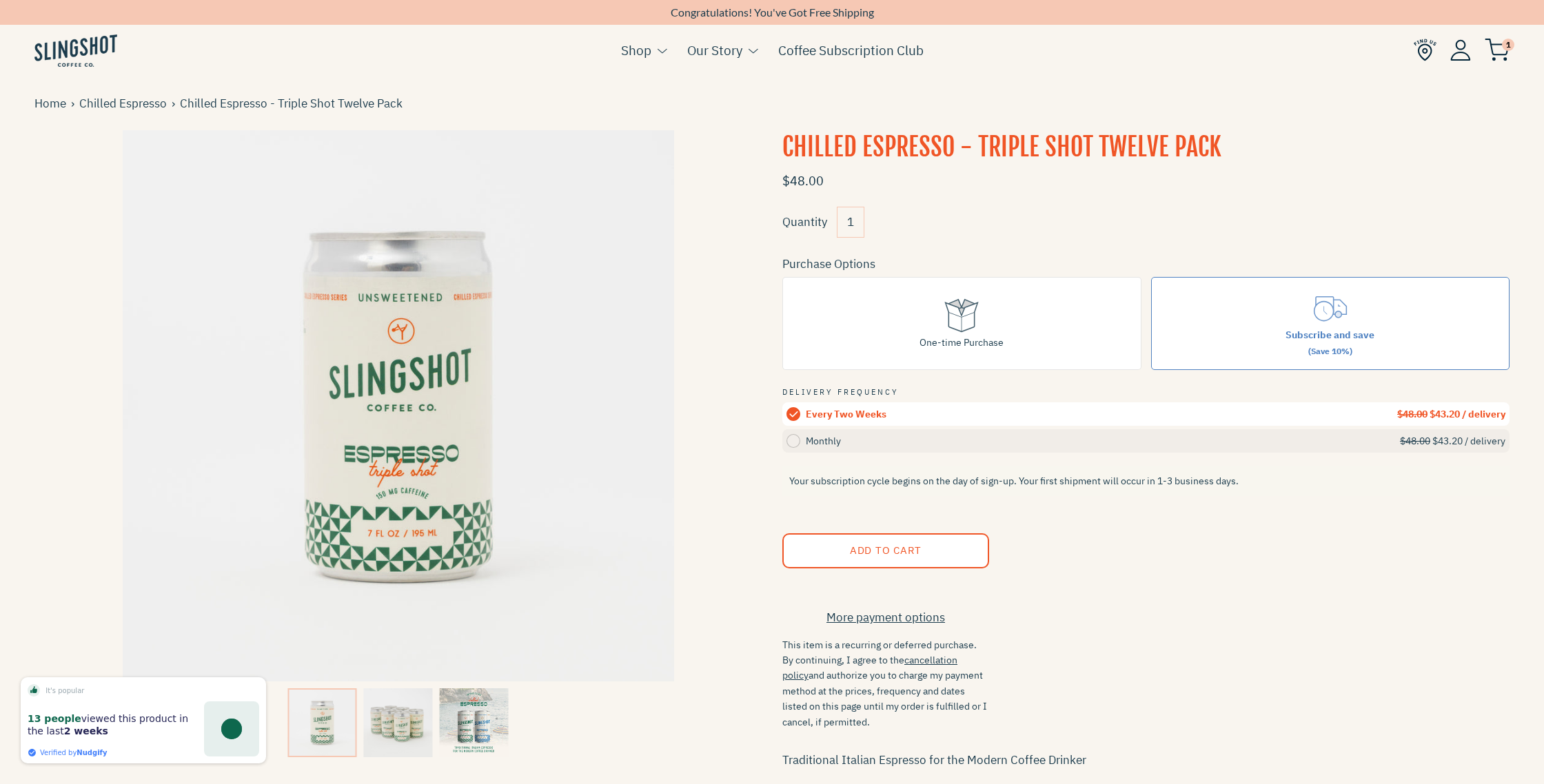
click at [793, 440] on circle at bounding box center [793, 441] width 14 height 14
click at [0, 0] on input "Monthly $48.00 $43.20 / delivery" at bounding box center [0, 0] width 0 height 0
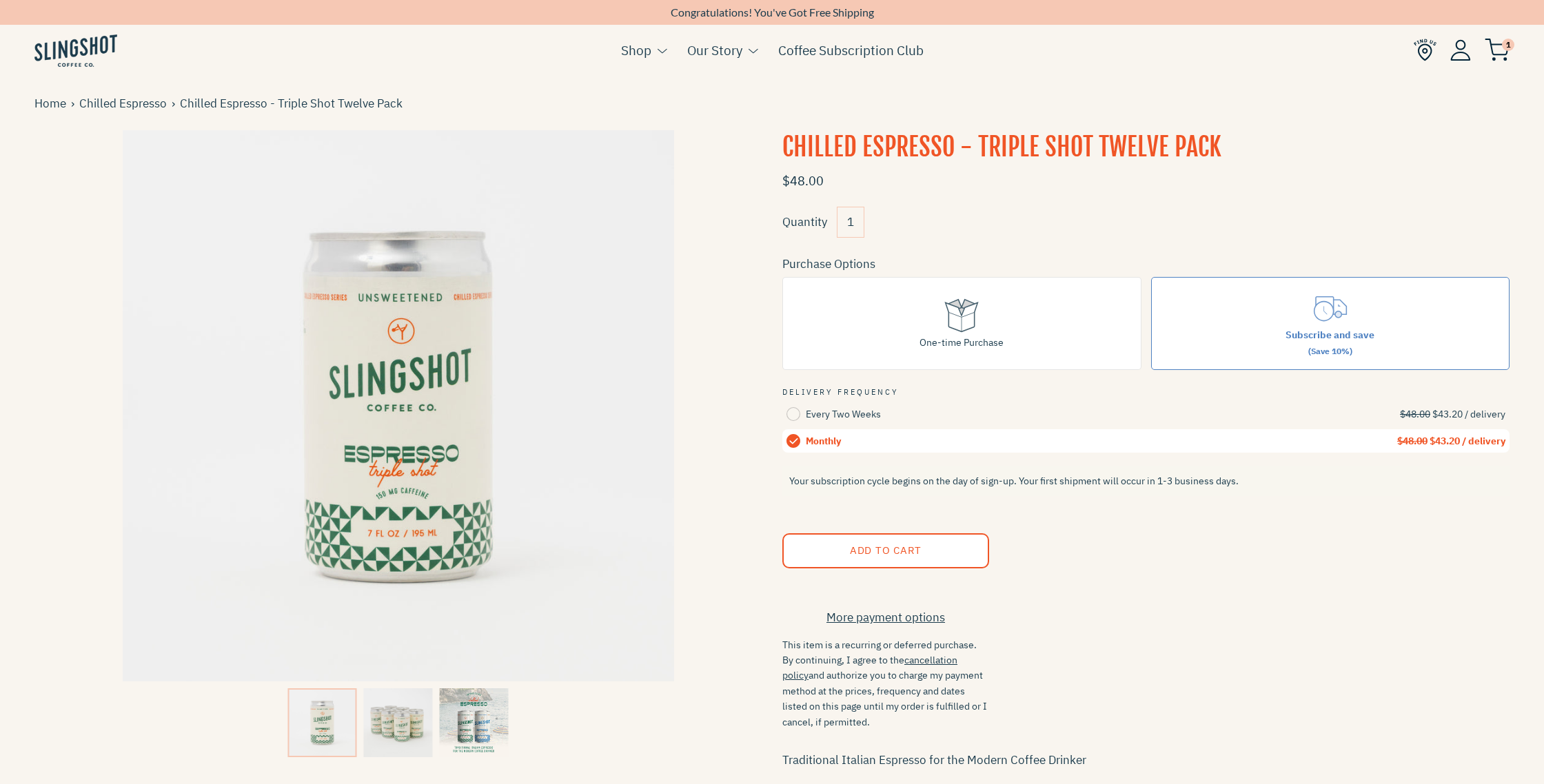
click at [870, 550] on span "Add to Cart" at bounding box center [884, 550] width 71 height 13
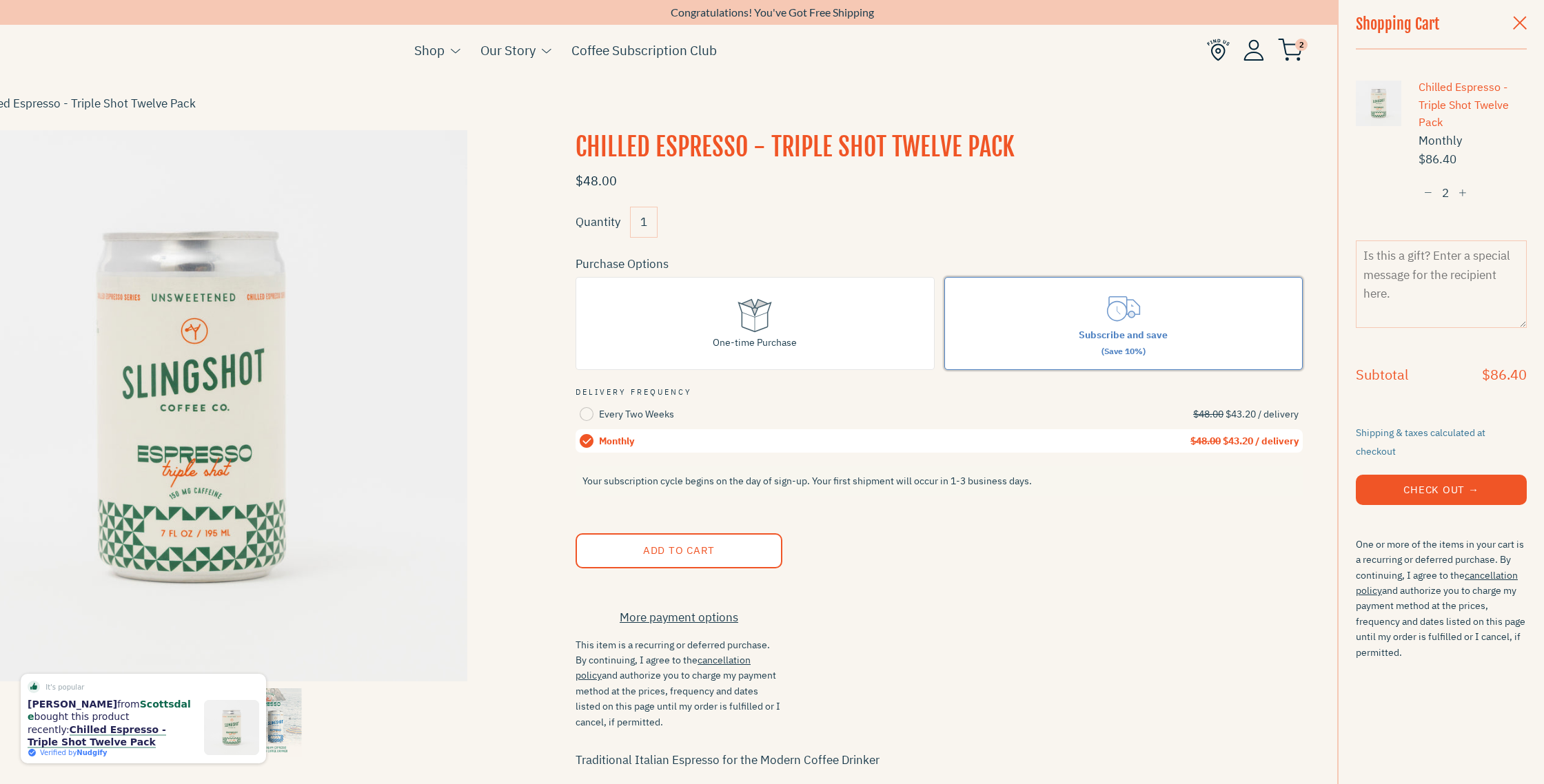
click at [1216, 347] on label "Subscribe and save (Save 10%)" at bounding box center [1123, 324] width 359 height 93
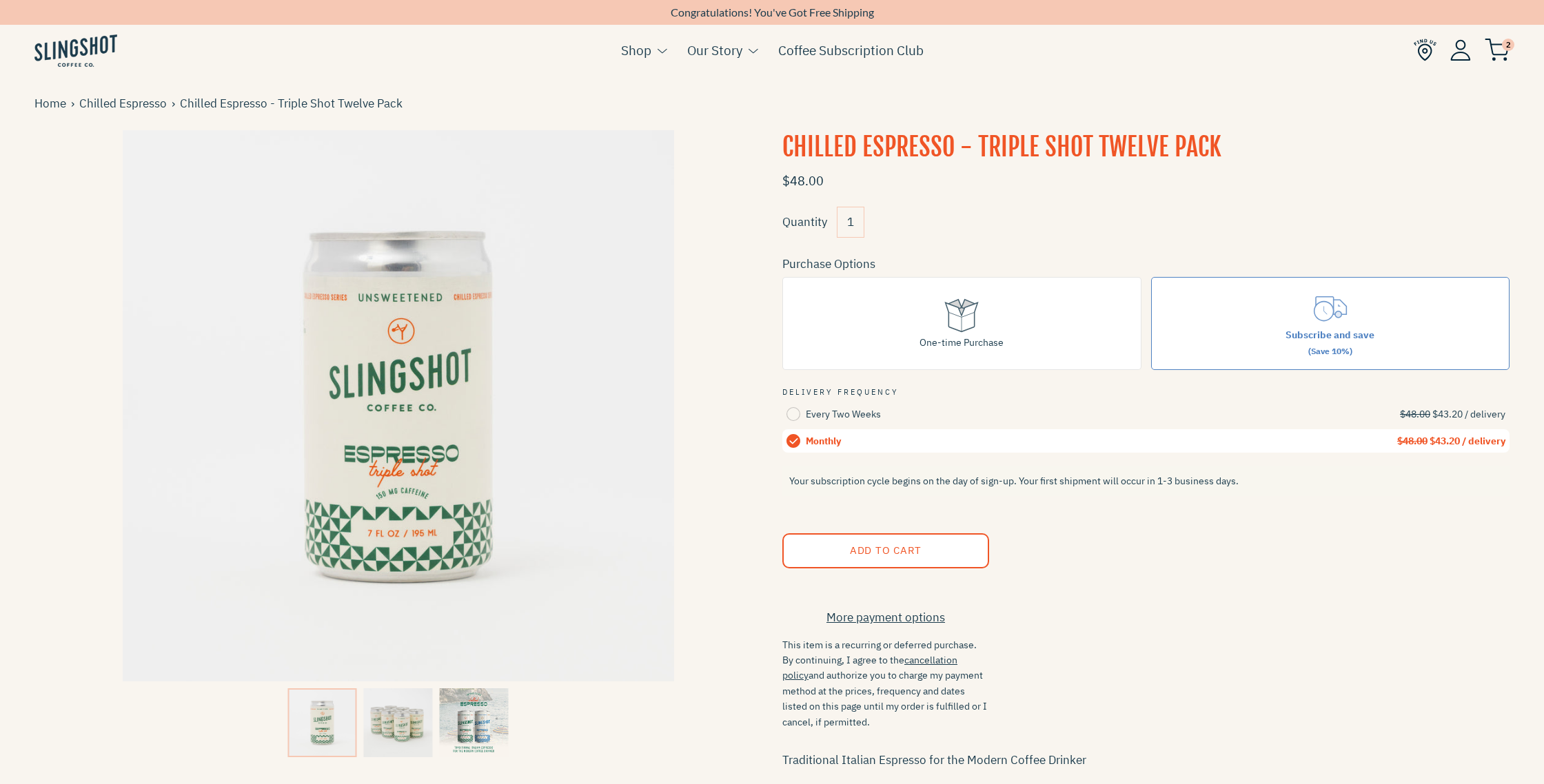
scroll to position [722, 0]
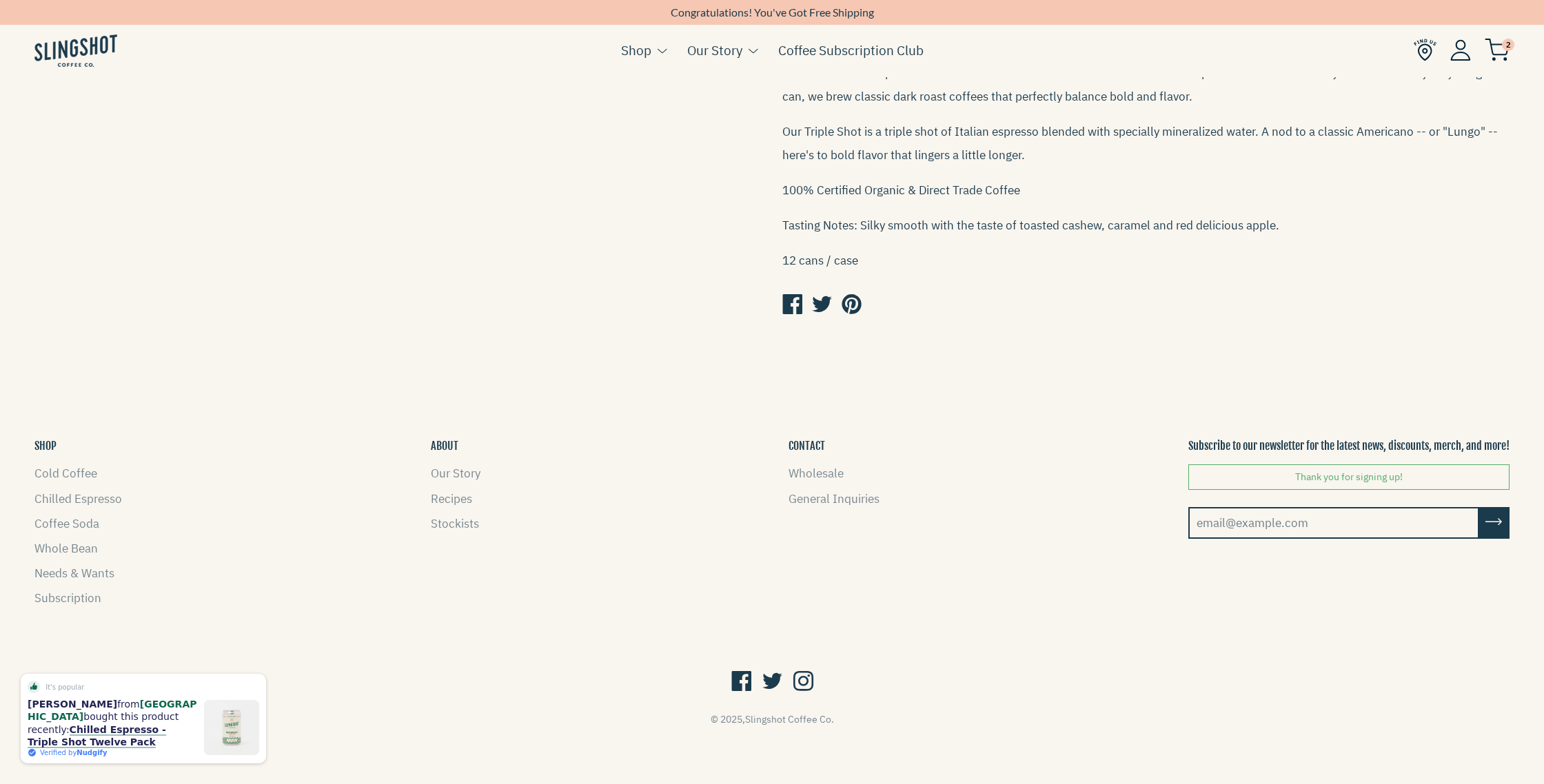
click at [799, 676] on icon at bounding box center [803, 682] width 20 height 26
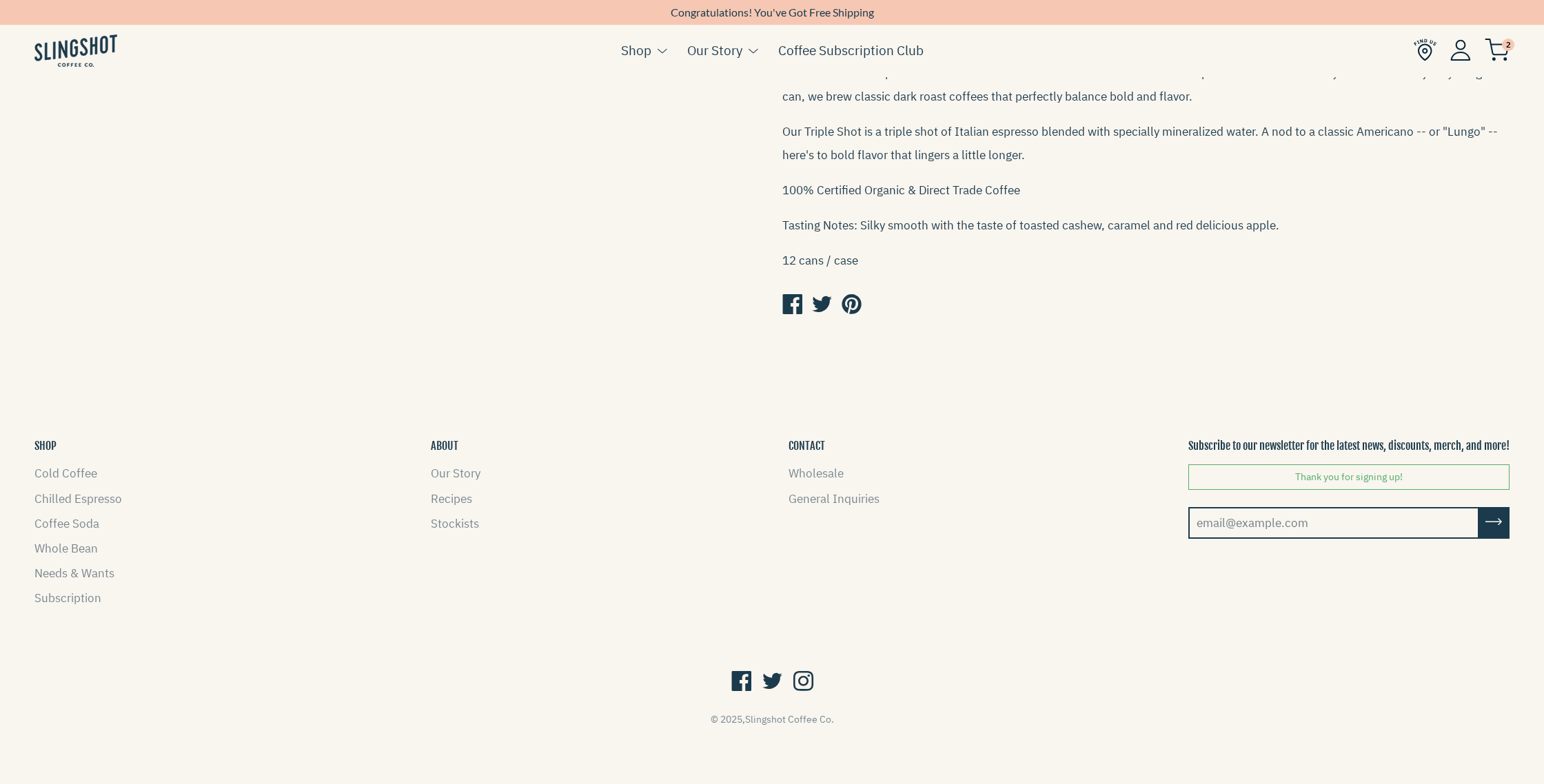
click at [742, 673] on icon at bounding box center [740, 682] width 20 height 26
